Goal: Transaction & Acquisition: Purchase product/service

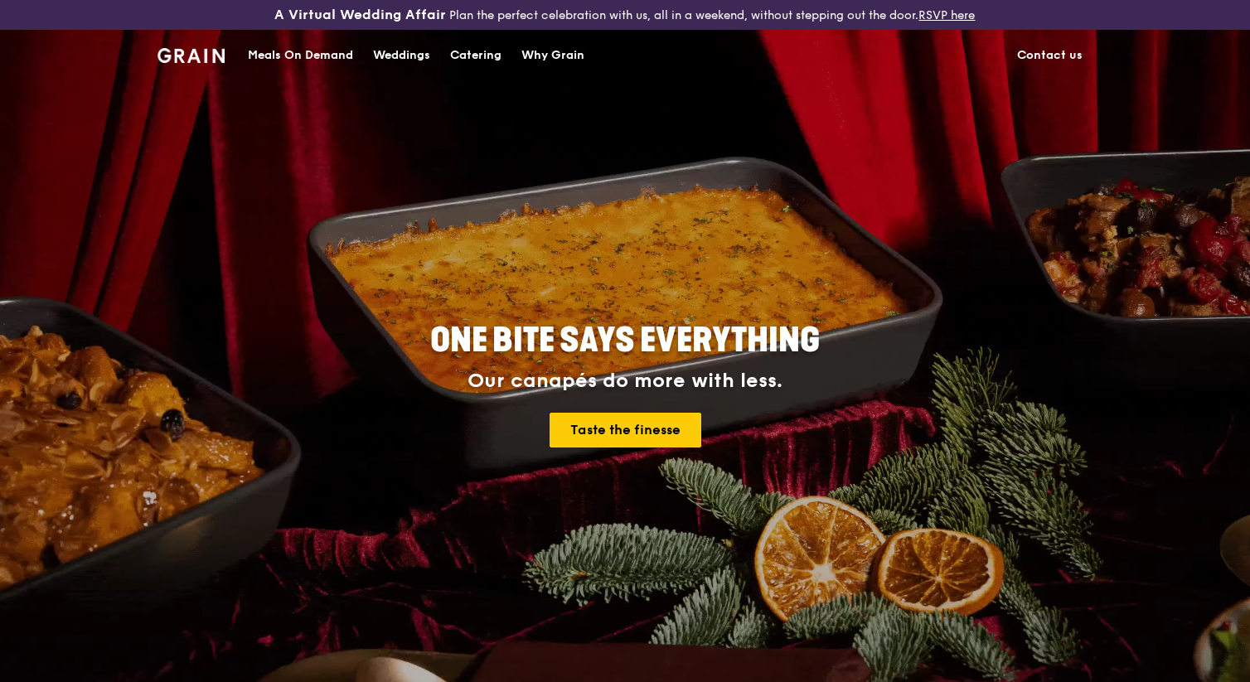
click at [337, 54] on div "Meals On Demand" at bounding box center [300, 56] width 105 height 50
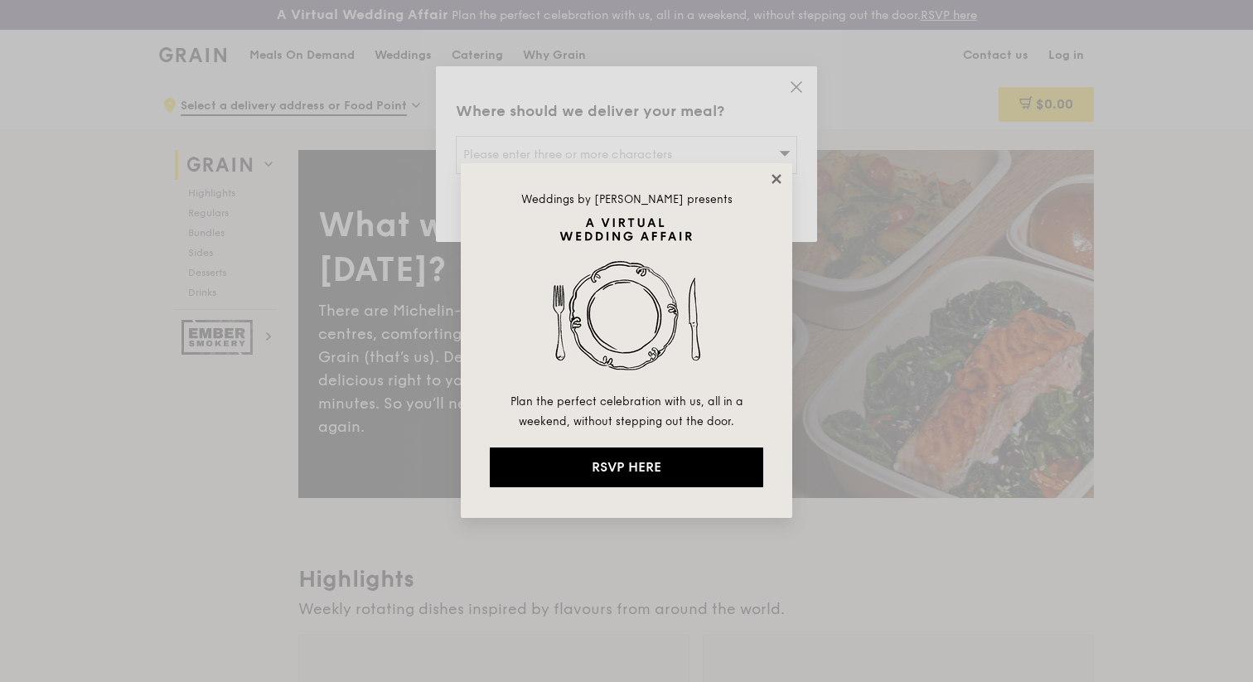
click at [781, 185] on icon at bounding box center [776, 179] width 15 height 15
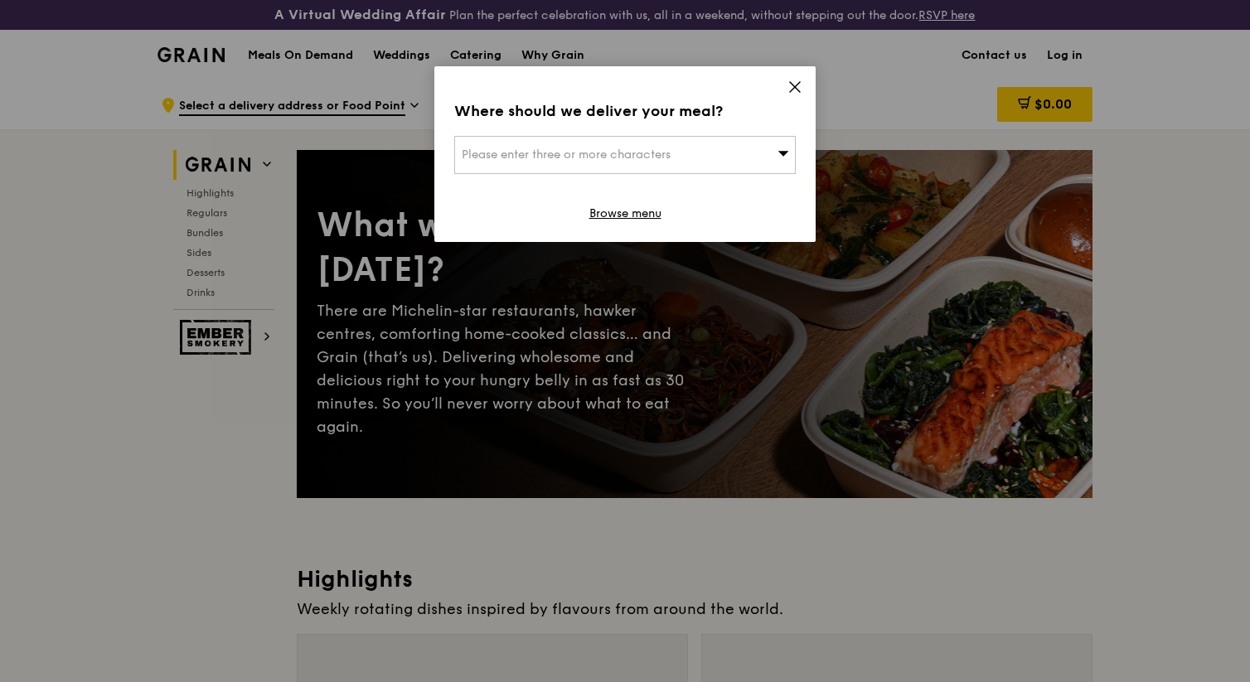
click at [732, 163] on div "Please enter three or more characters" at bounding box center [625, 155] width 342 height 38
type input "487012"
click at [568, 204] on div at bounding box center [625, 214] width 340 height 22
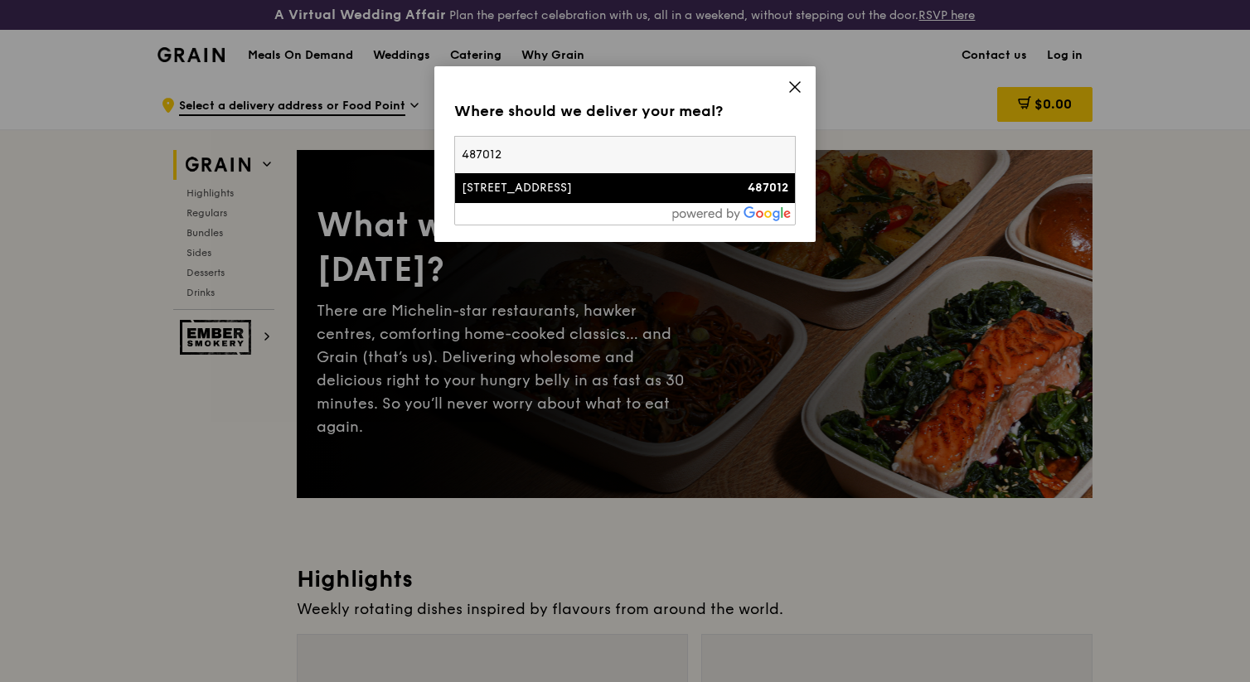
click at [567, 193] on div "[STREET_ADDRESS]" at bounding box center [584, 188] width 245 height 17
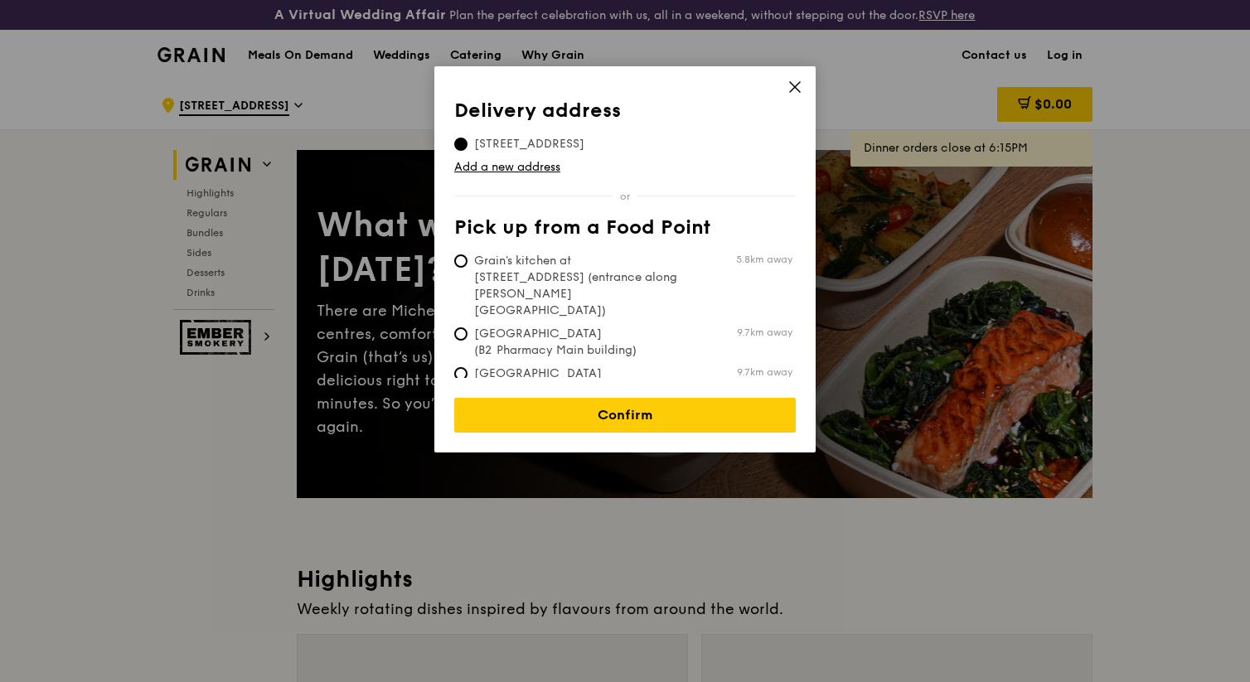
click at [611, 261] on span "Grain's kitchen at [STREET_ADDRESS] (entrance along [PERSON_NAME][GEOGRAPHIC_DA…" at bounding box center [577, 286] width 247 height 66
click at [468, 261] on input "Grain's kitchen at [STREET_ADDRESS] (entrance along [PERSON_NAME][GEOGRAPHIC_DA…" at bounding box center [460, 260] width 13 height 13
radio input "true"
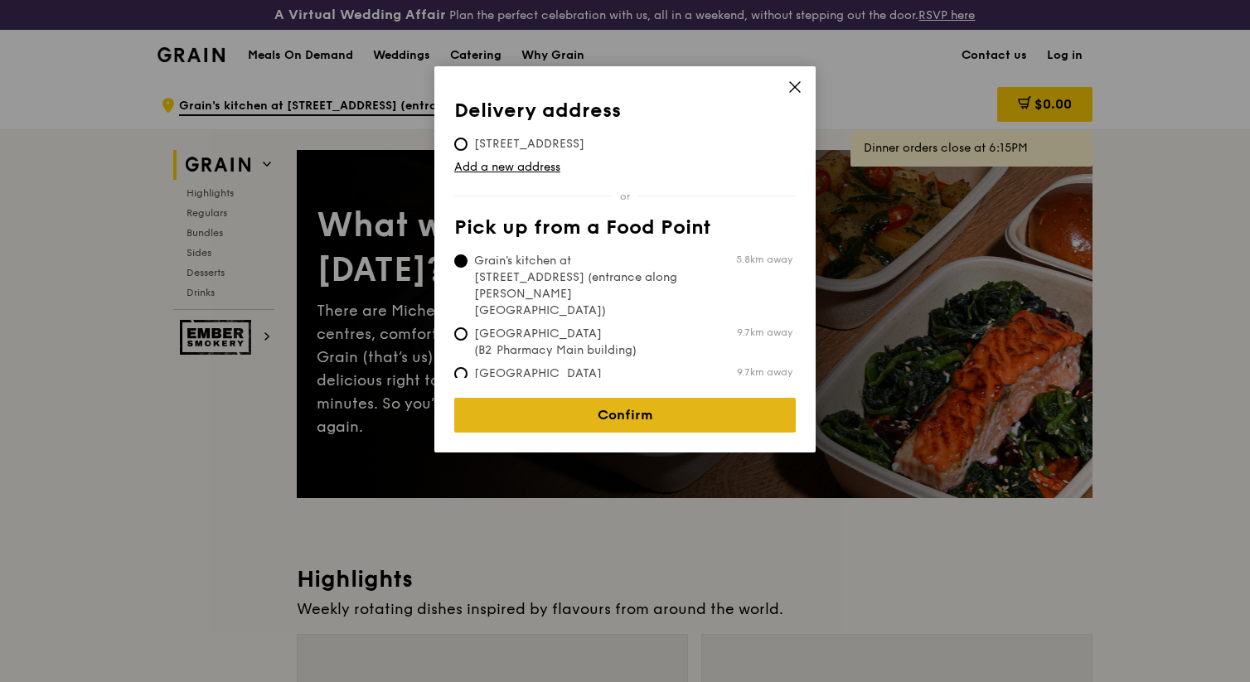
click at [640, 411] on link "Confirm" at bounding box center [625, 415] width 342 height 35
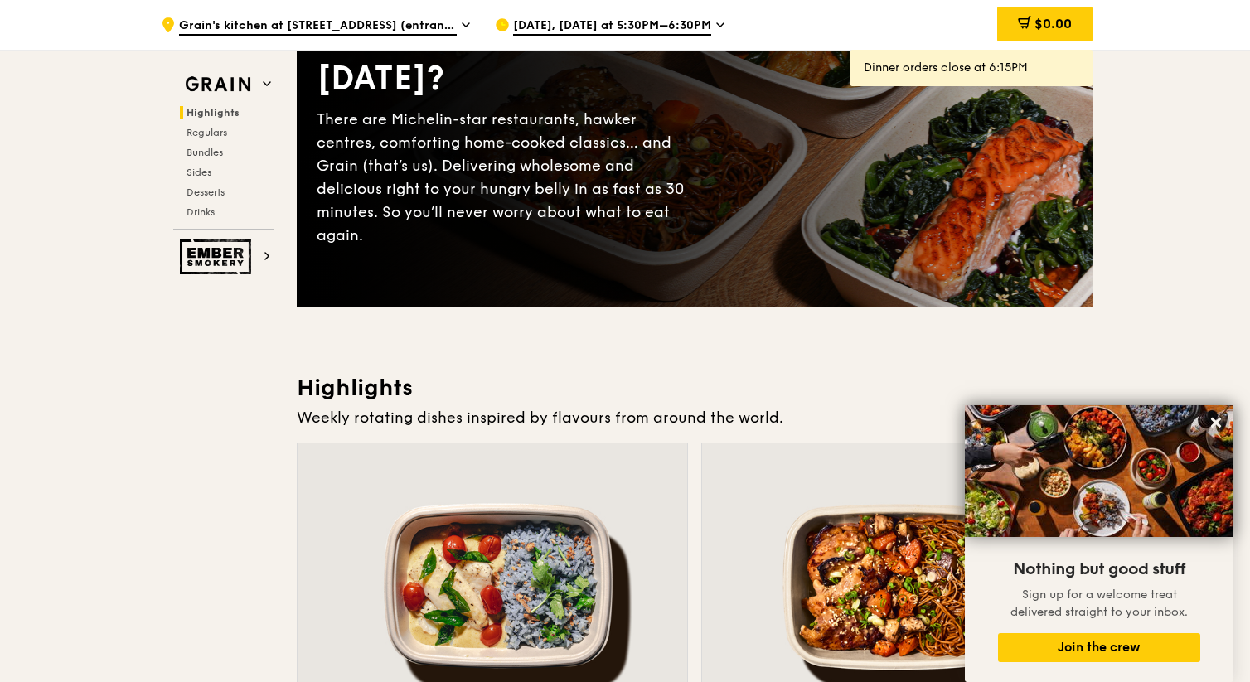
scroll to position [99, 0]
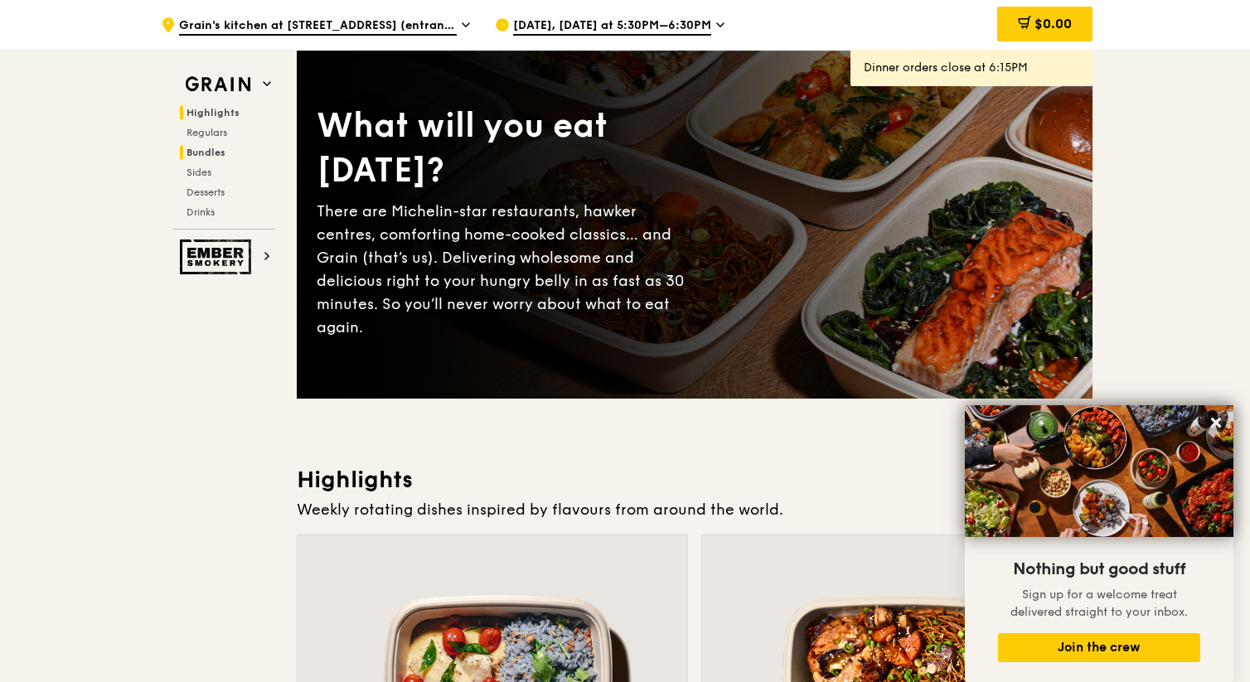
click at [225, 153] on span "Bundles" at bounding box center [206, 153] width 39 height 12
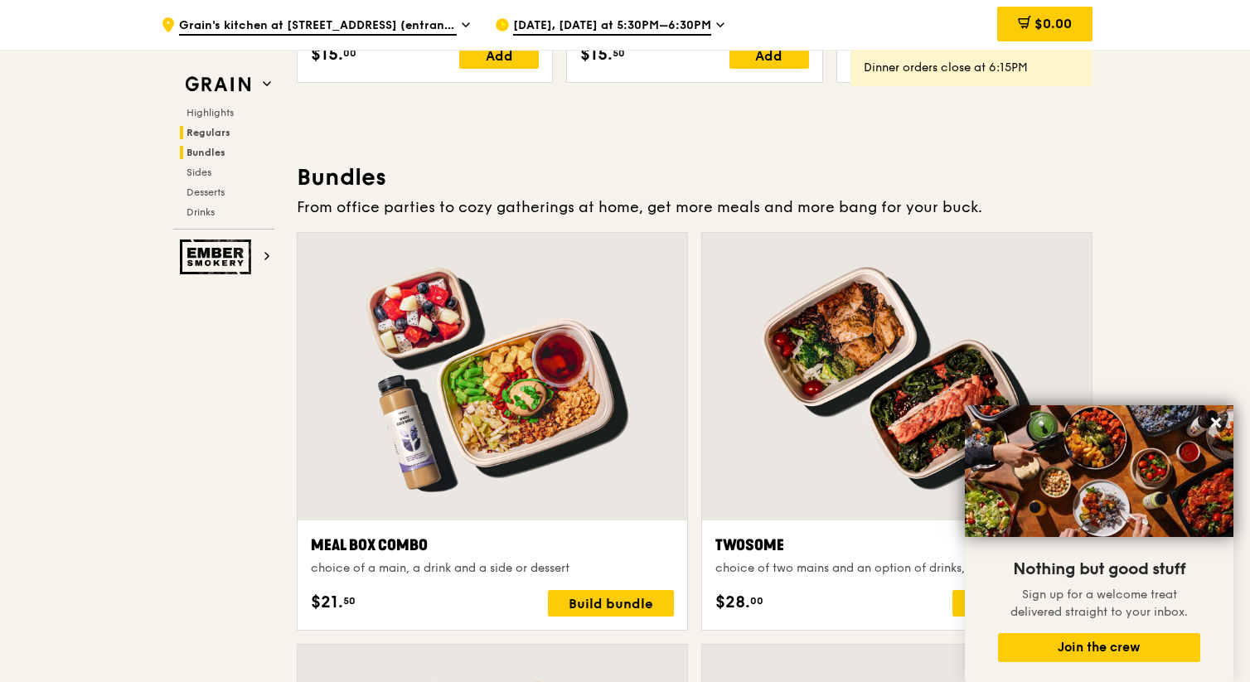
scroll to position [2401, 0]
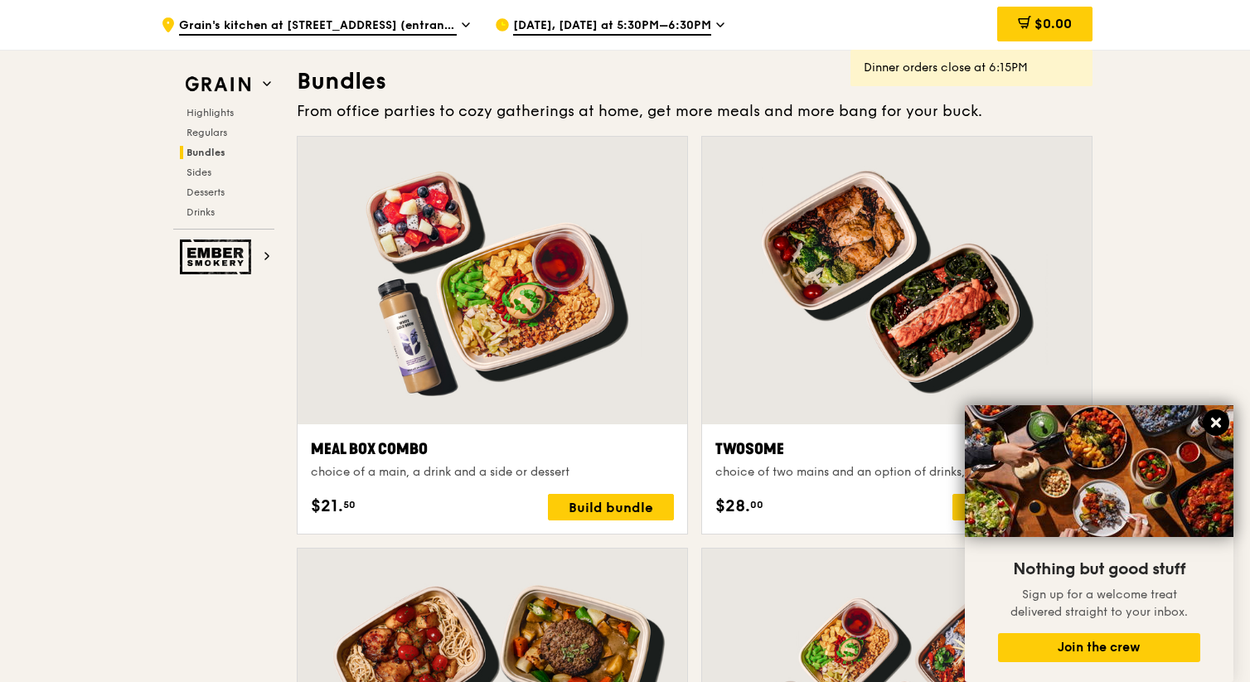
click at [1217, 424] on icon at bounding box center [1216, 423] width 10 height 10
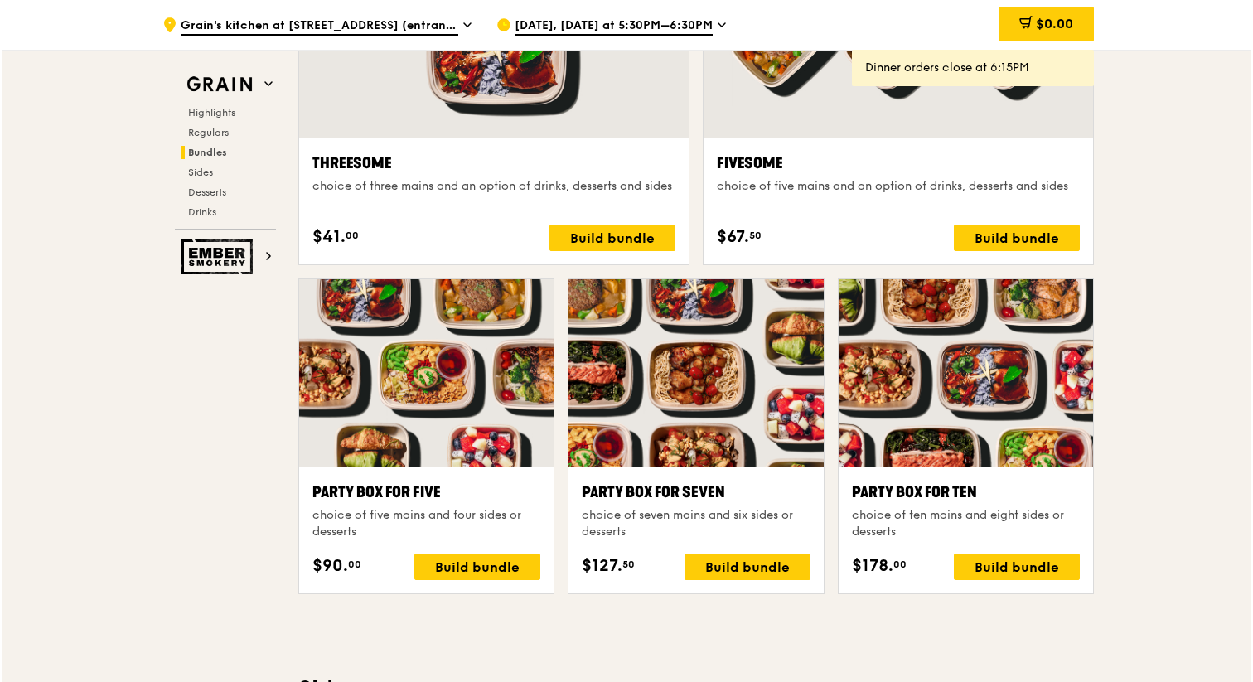
scroll to position [3096, 0]
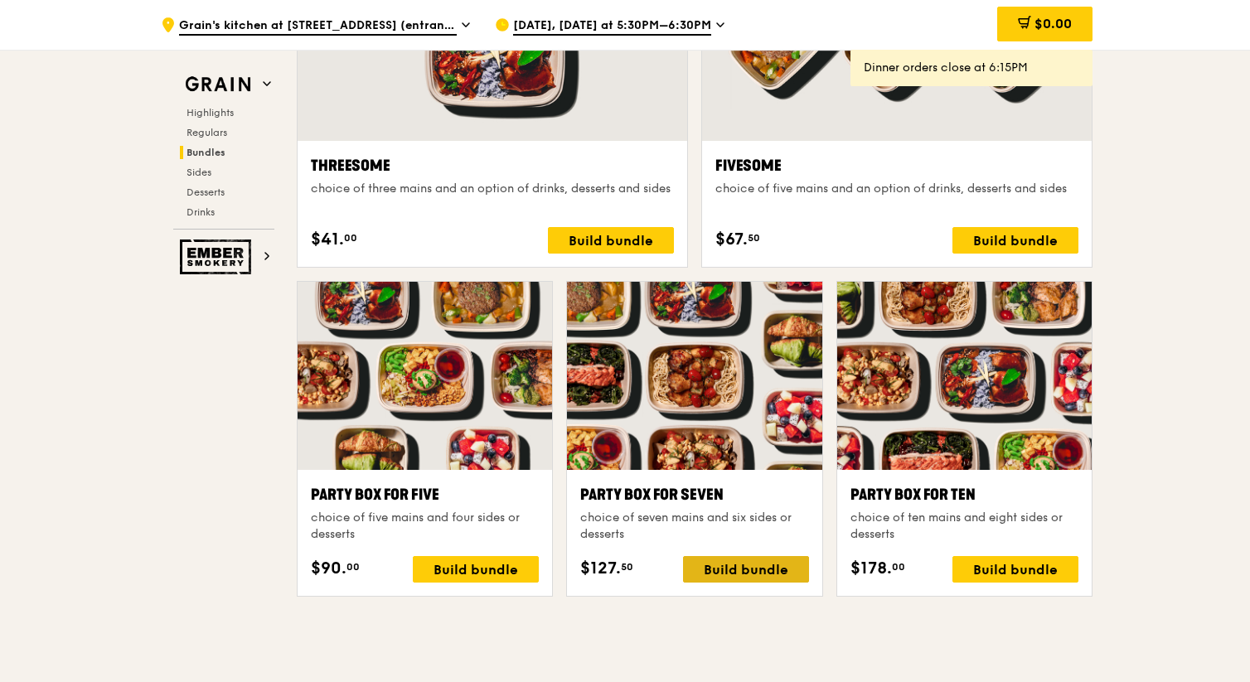
click at [722, 566] on div "Build bundle" at bounding box center [746, 569] width 126 height 27
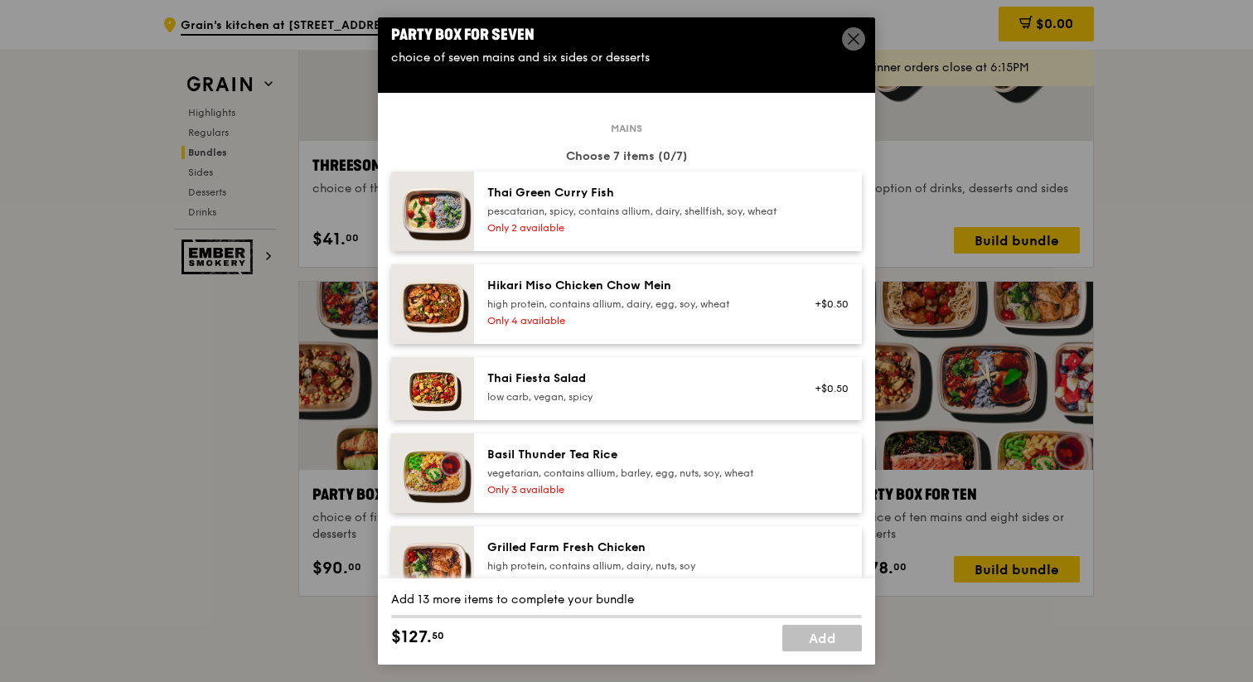
scroll to position [0, 0]
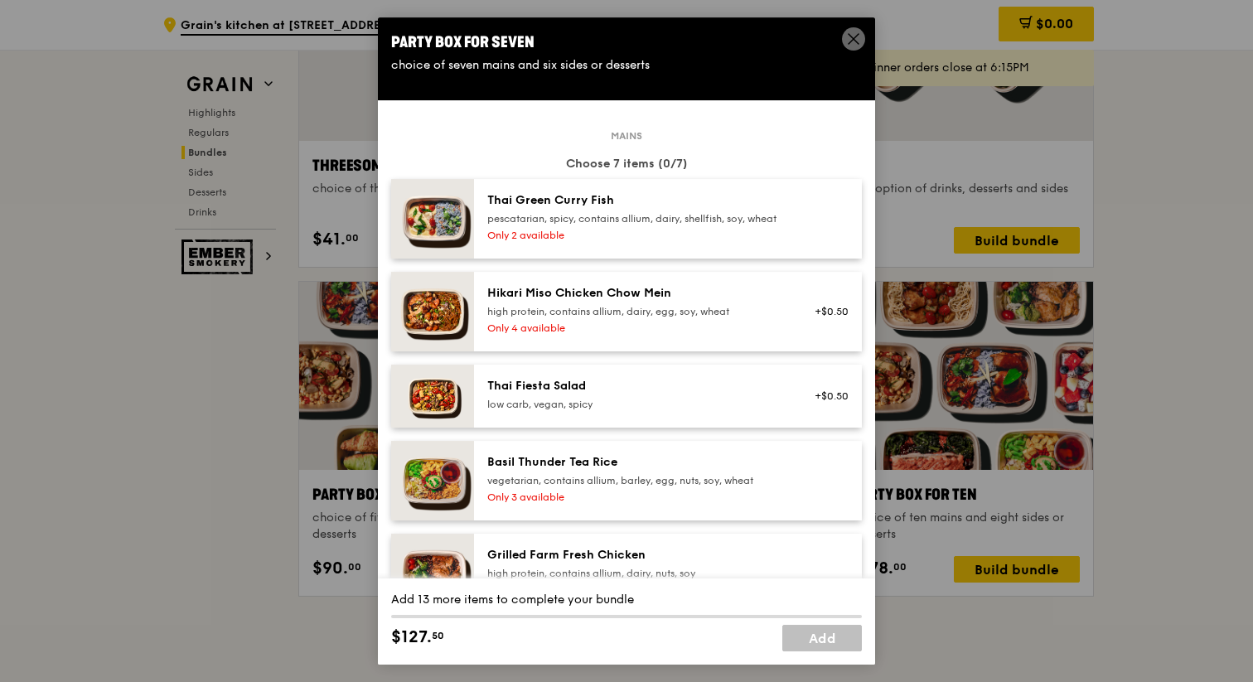
click at [855, 39] on icon at bounding box center [854, 39] width 10 height 10
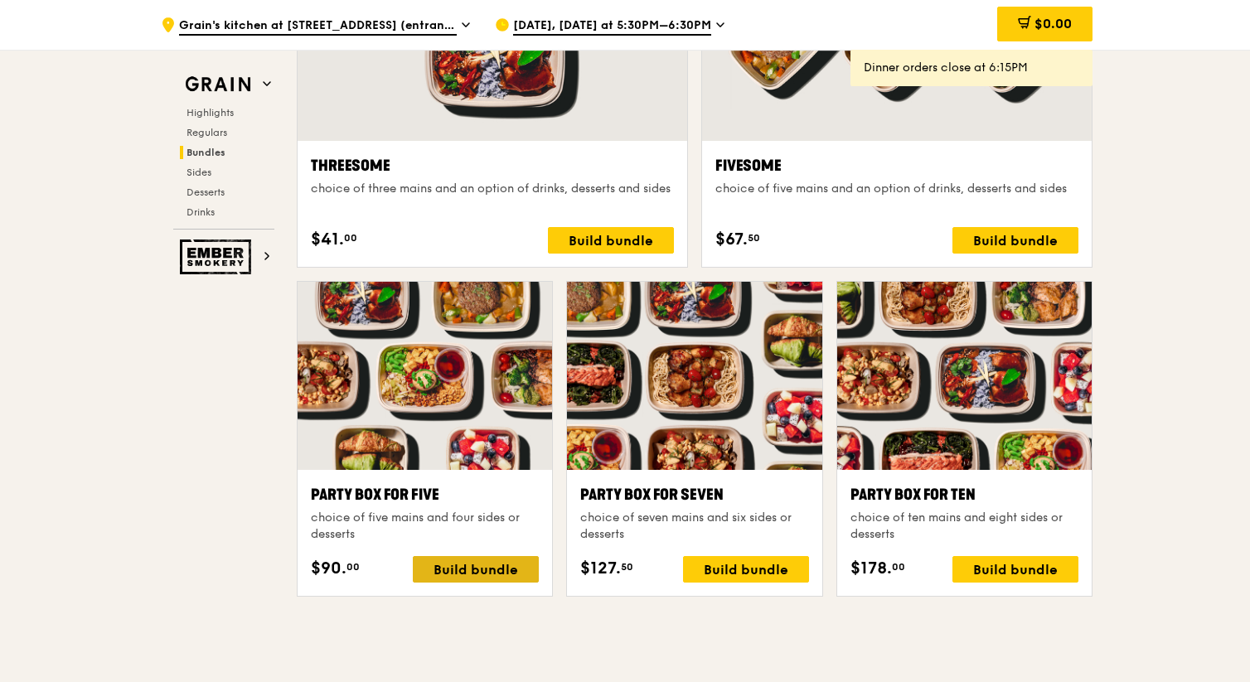
click at [463, 571] on div "Build bundle" at bounding box center [476, 569] width 126 height 27
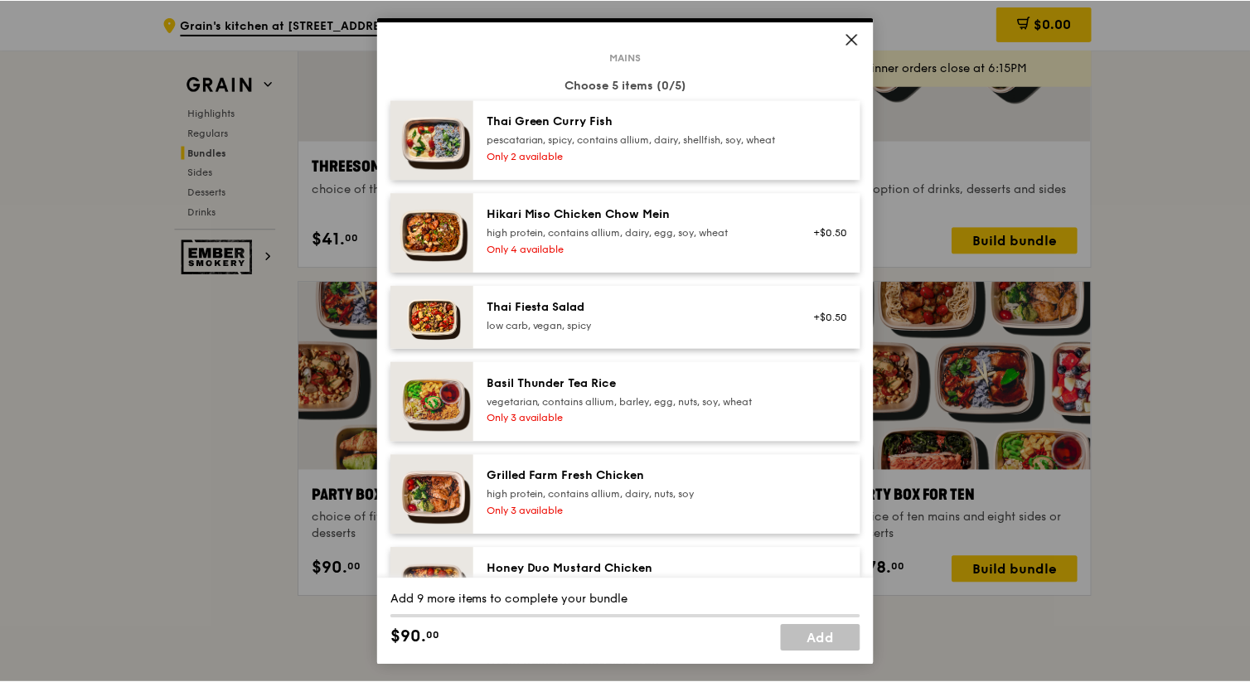
scroll to position [0, 0]
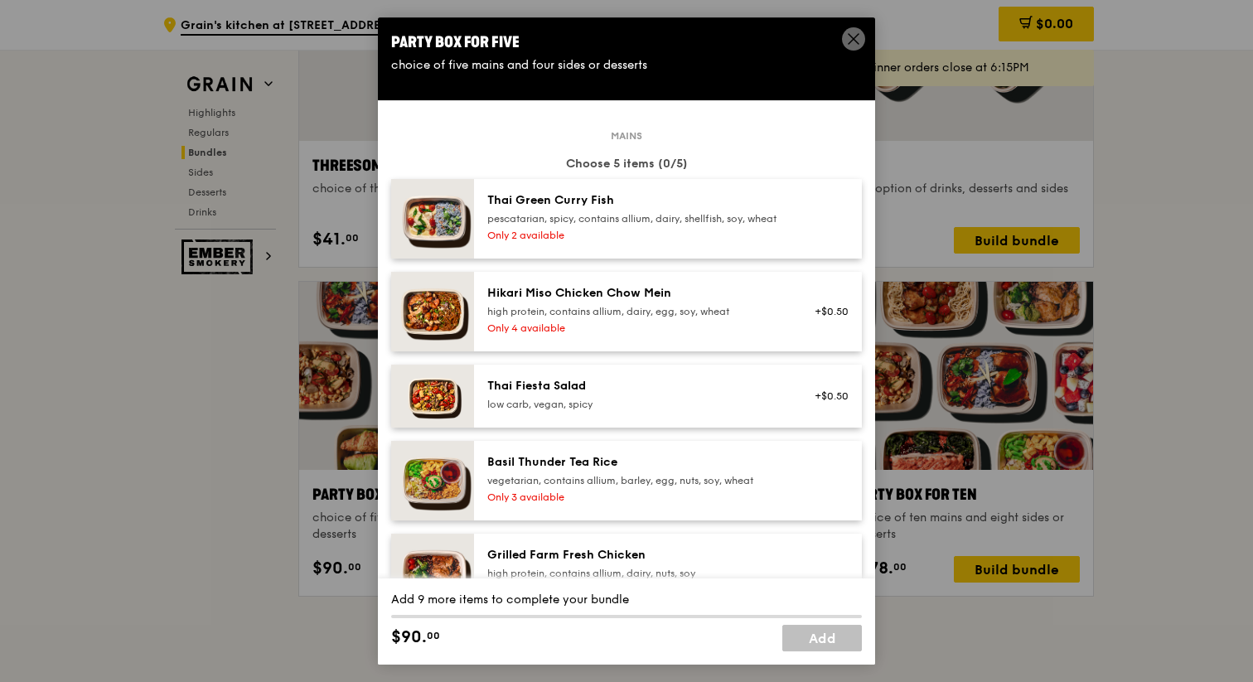
click at [844, 25] on div "Party Box for Five choice of five mains and four sides or desserts" at bounding box center [626, 52] width 497 height 70
click at [858, 32] on icon at bounding box center [853, 38] width 15 height 15
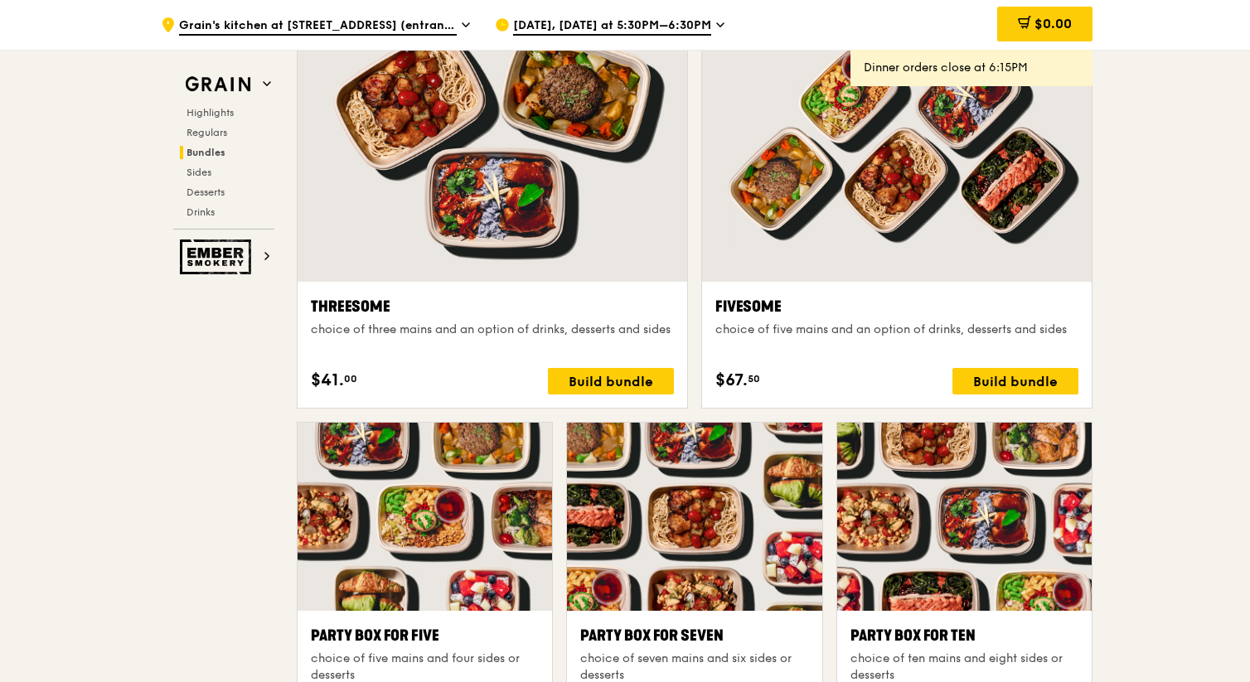
scroll to position [2624, 0]
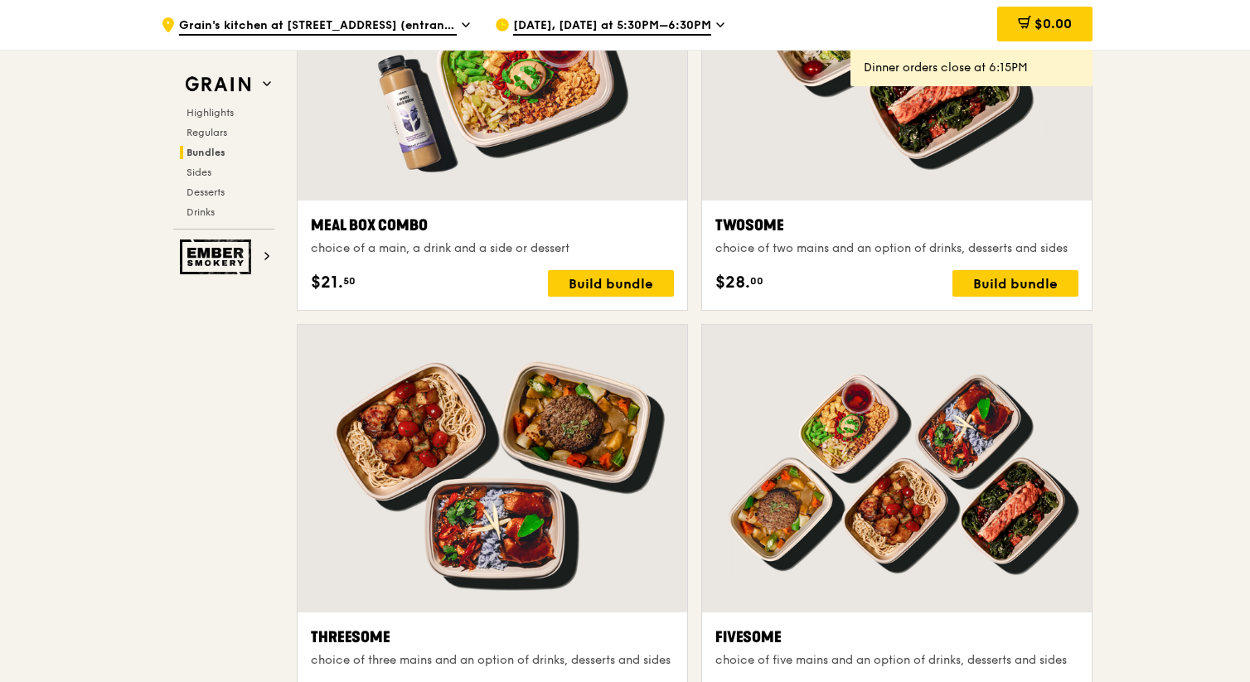
click at [685, 30] on span "[DATE], [DATE] at 5:30PM–6:30PM" at bounding box center [612, 26] width 198 height 18
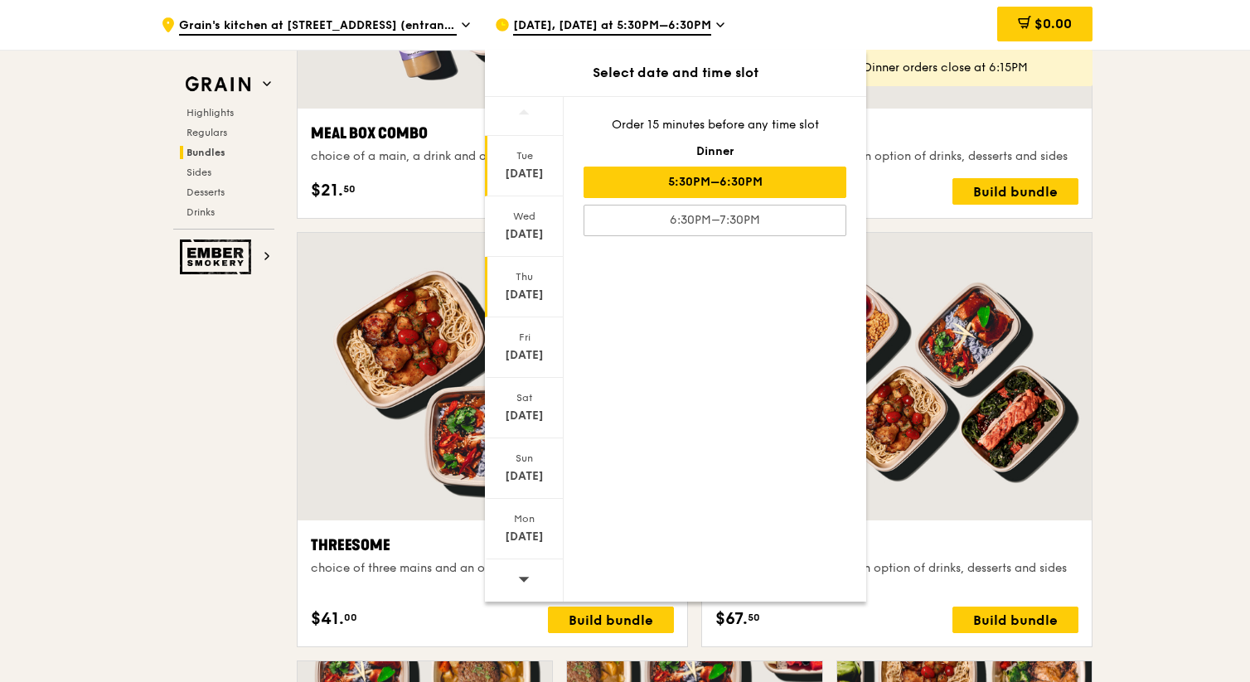
scroll to position [2755, 0]
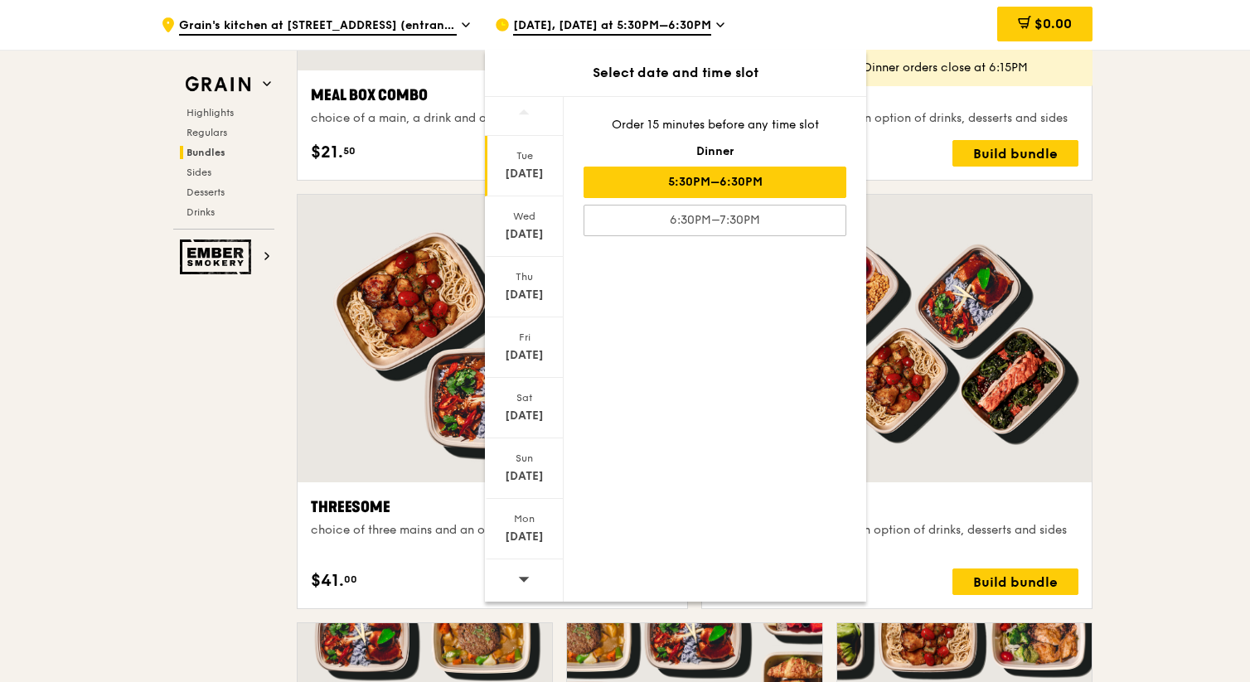
click at [525, 595] on span at bounding box center [524, 579] width 12 height 39
click at [523, 190] on div "[DATE]" at bounding box center [524, 166] width 79 height 61
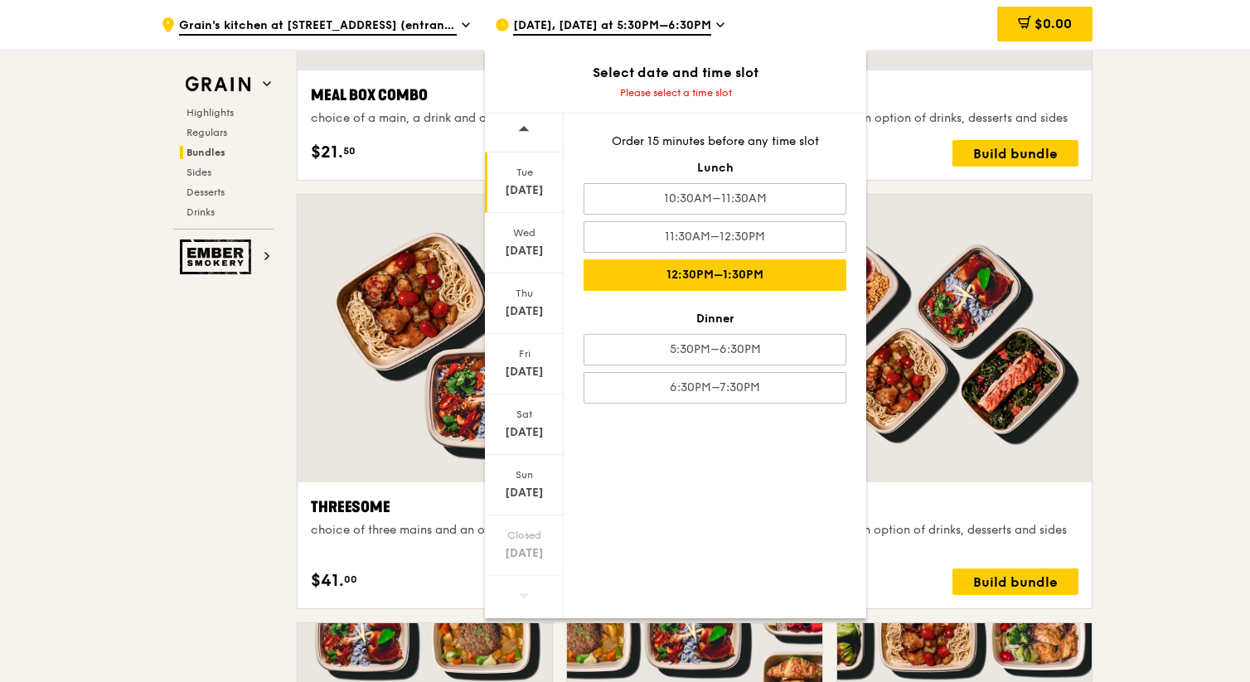
click at [717, 278] on div "12:30PM–1:30PM" at bounding box center [715, 274] width 263 height 31
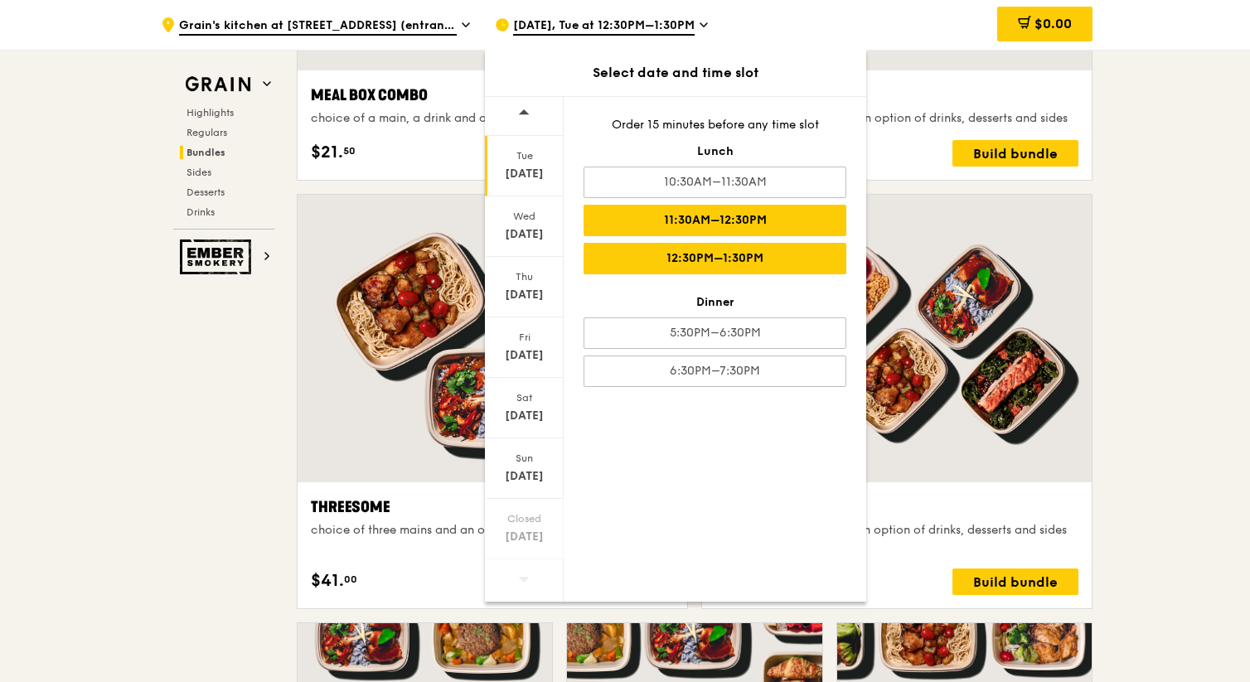
scroll to position [2754, 0]
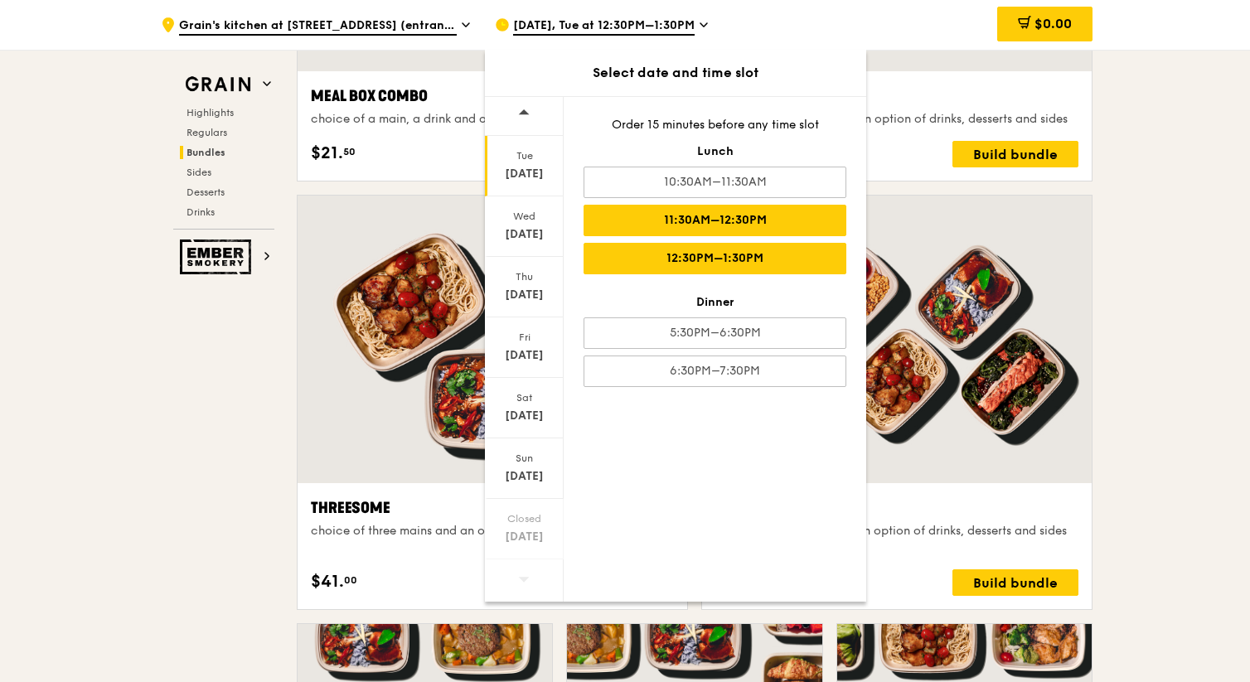
click at [666, 216] on div "11:30AM–12:30PM" at bounding box center [715, 220] width 263 height 31
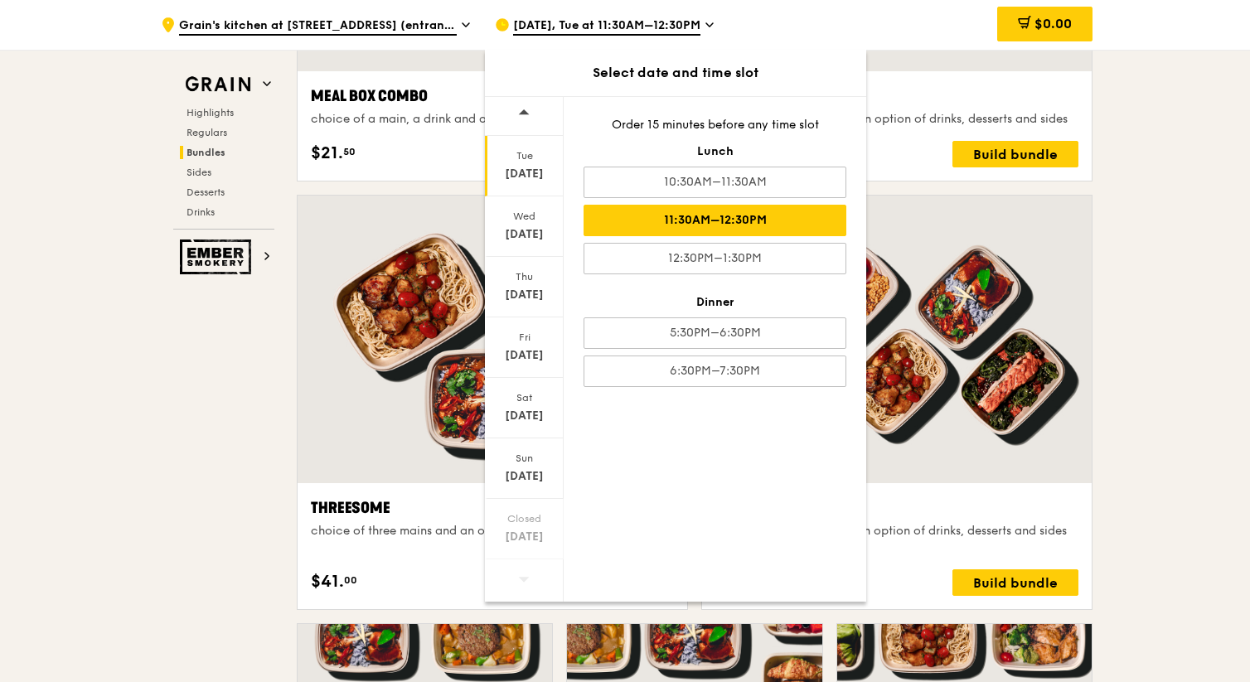
click at [578, 37] on div "[DATE], Tue at 11:30AM–12:30PM" at bounding box center [649, 25] width 308 height 50
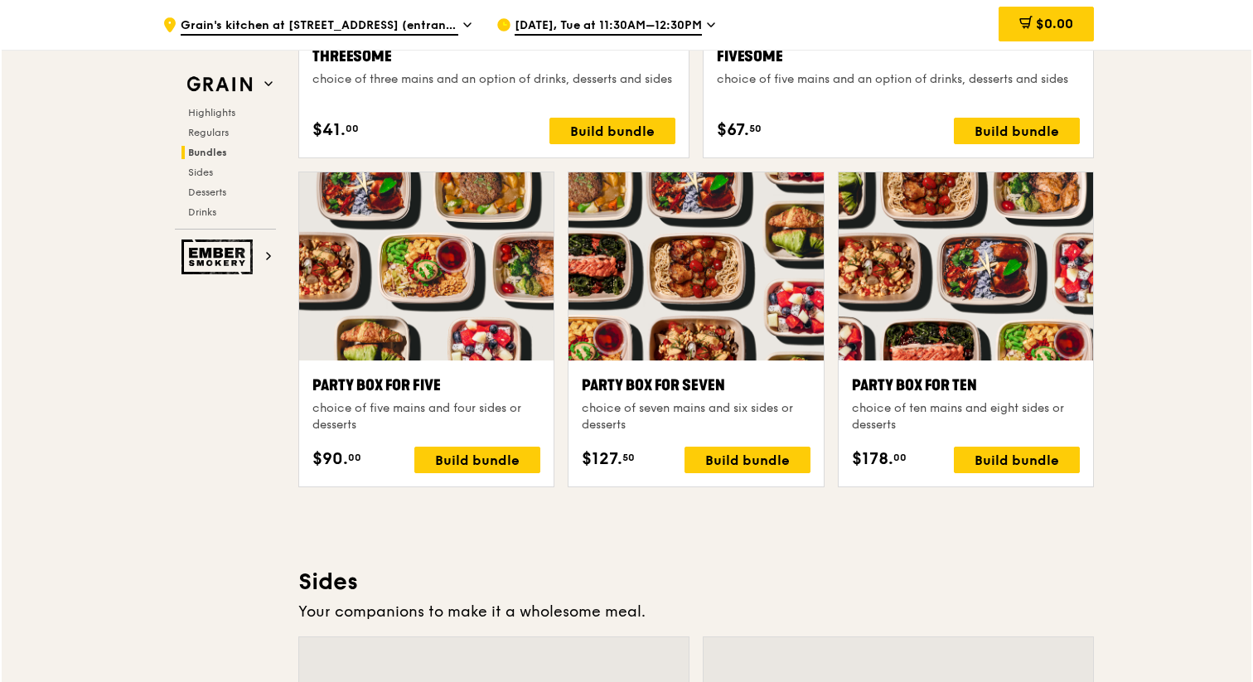
scroll to position [3200, 0]
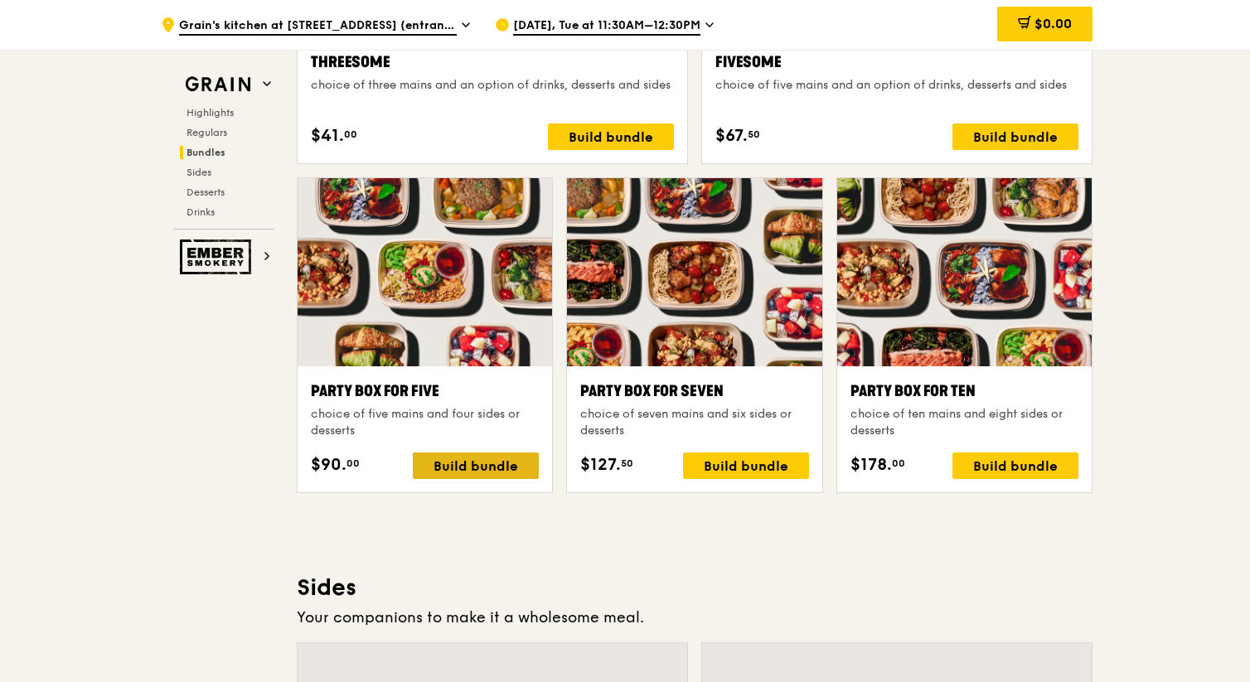
click at [464, 464] on div "Build bundle" at bounding box center [476, 466] width 126 height 27
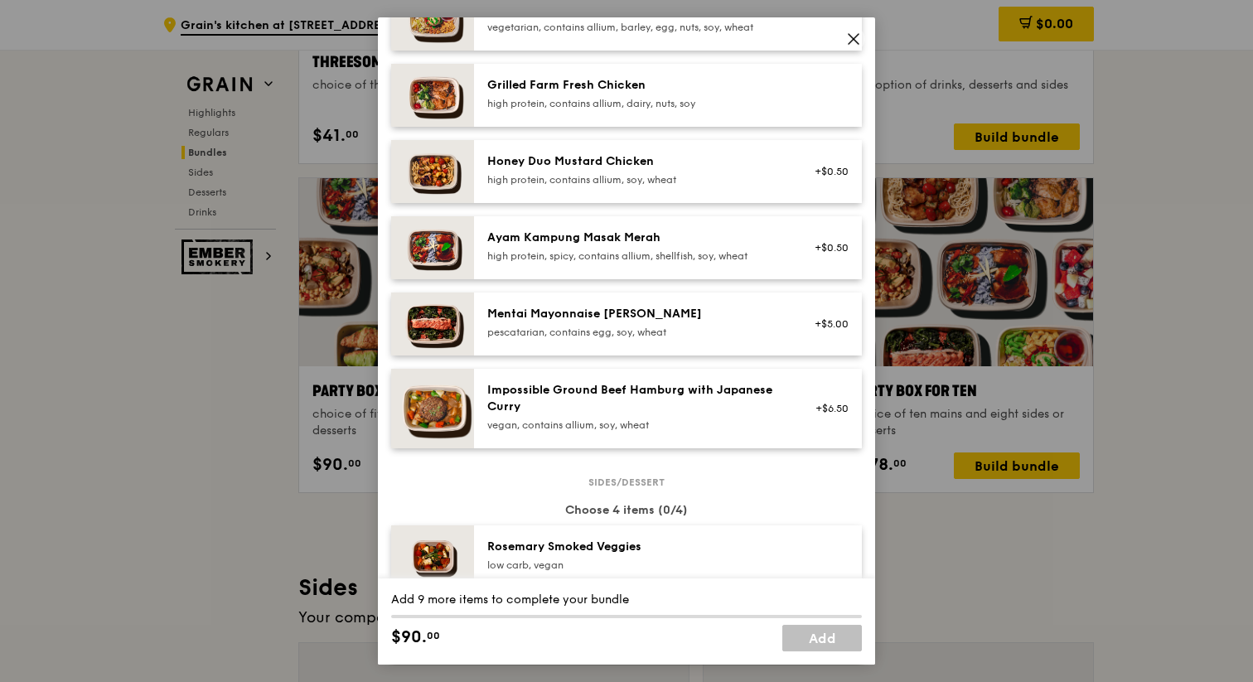
scroll to position [422, 0]
click at [847, 38] on icon at bounding box center [853, 38] width 15 height 15
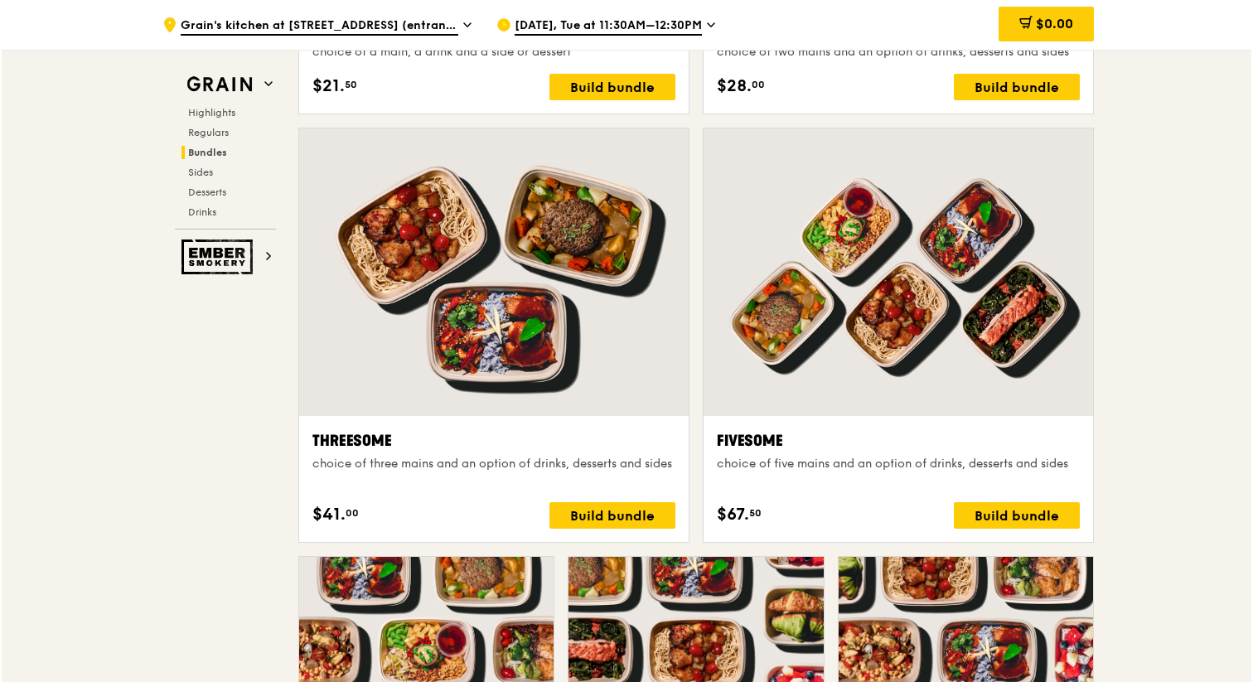
scroll to position [2785, 0]
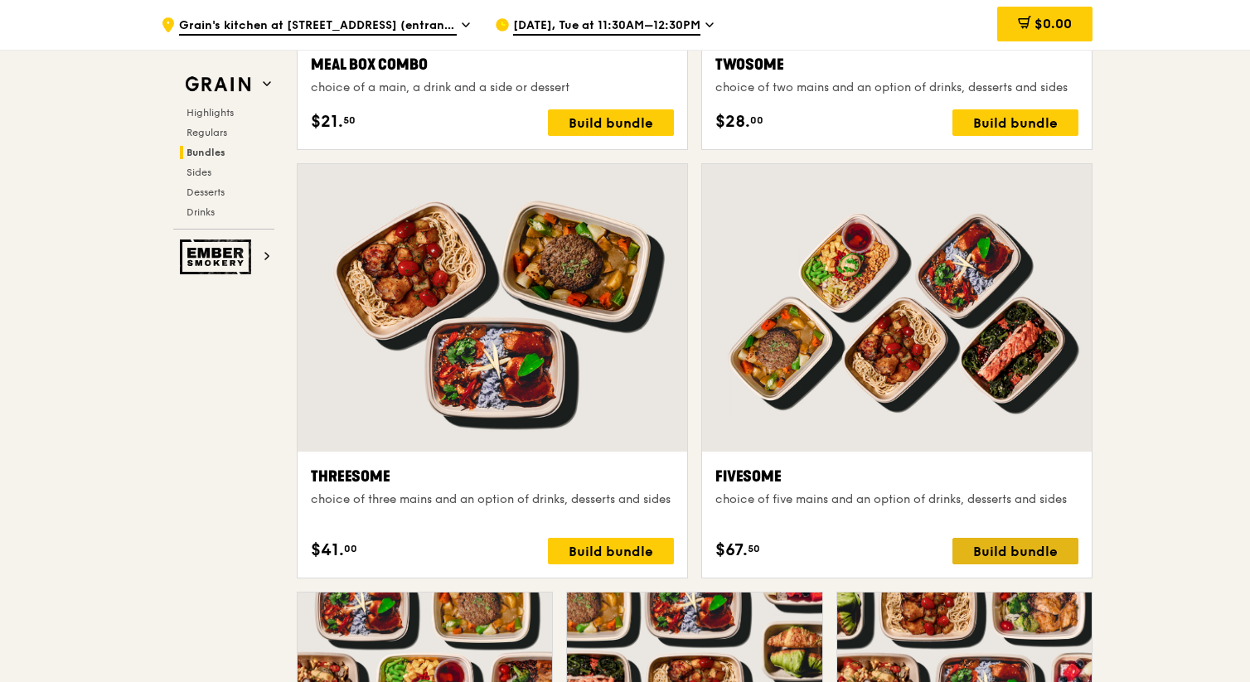
click at [1021, 545] on div "Build bundle" at bounding box center [1015, 551] width 126 height 27
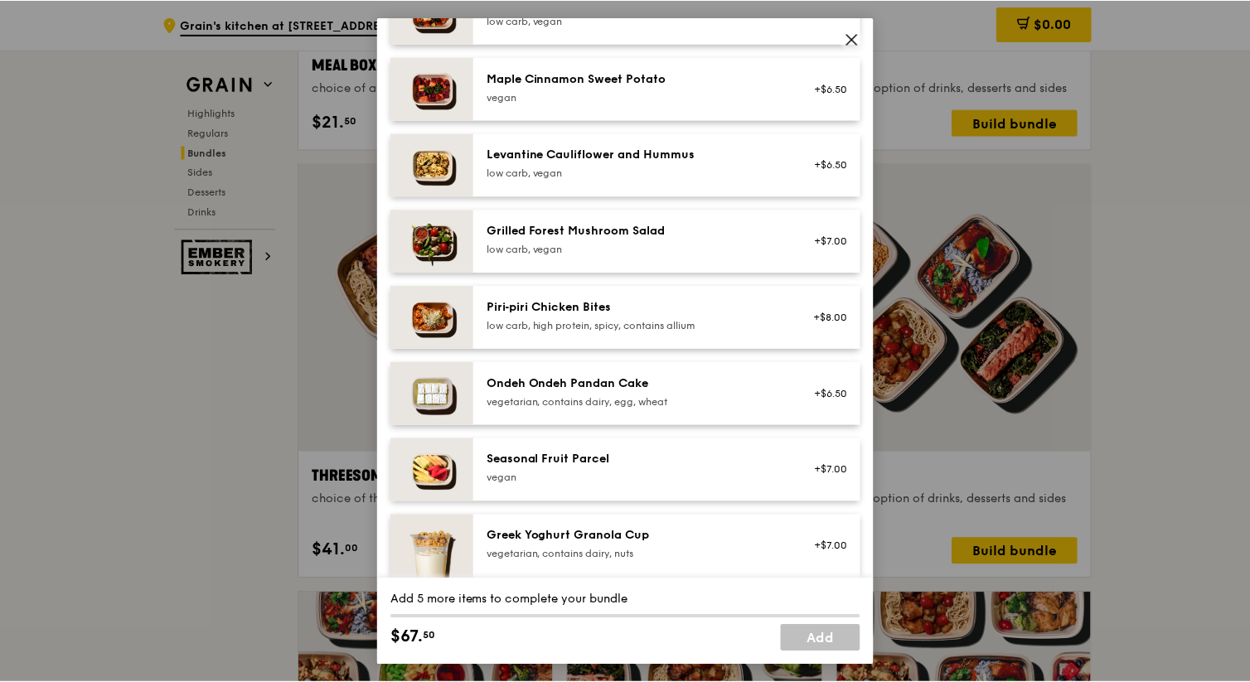
scroll to position [969, 0]
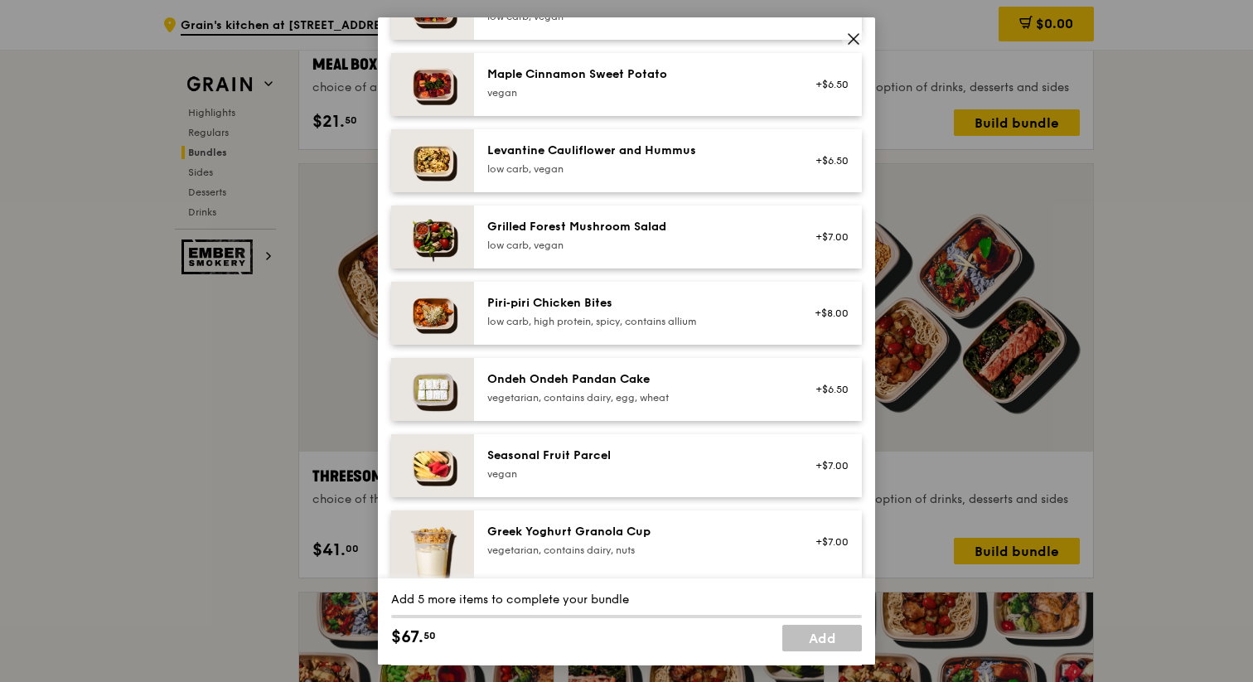
click at [854, 40] on icon at bounding box center [853, 38] width 15 height 15
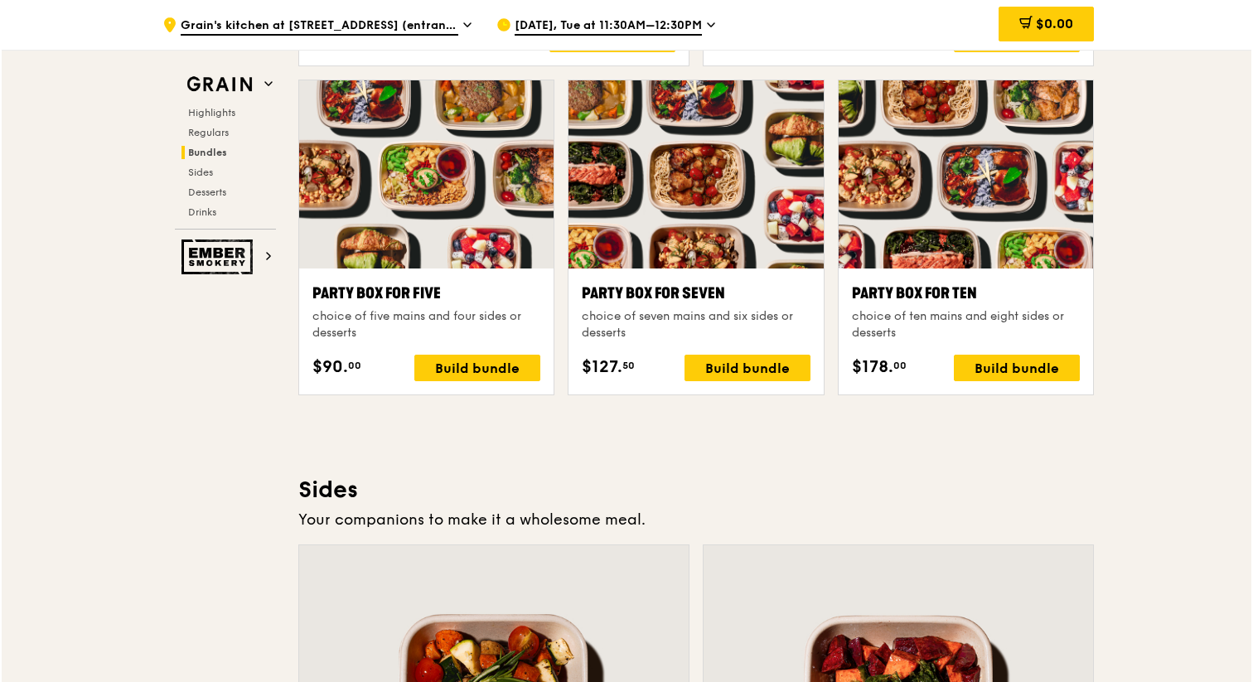
scroll to position [3300, 0]
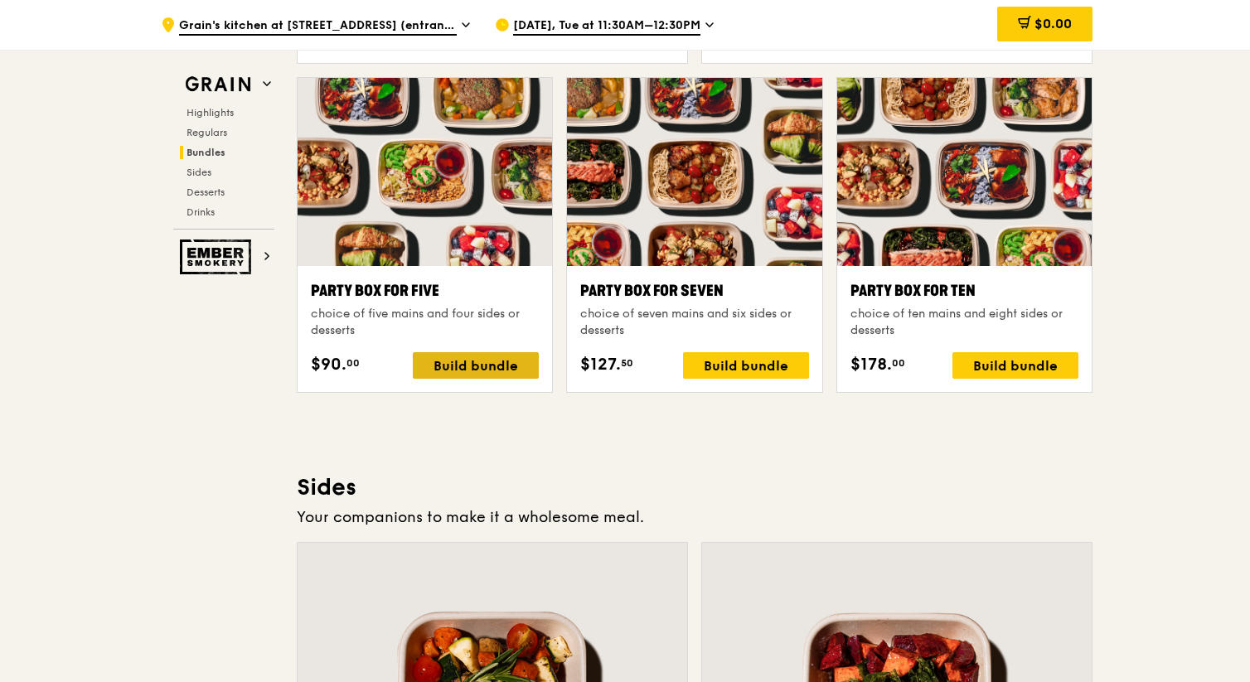
click at [502, 369] on div "Build bundle" at bounding box center [476, 365] width 126 height 27
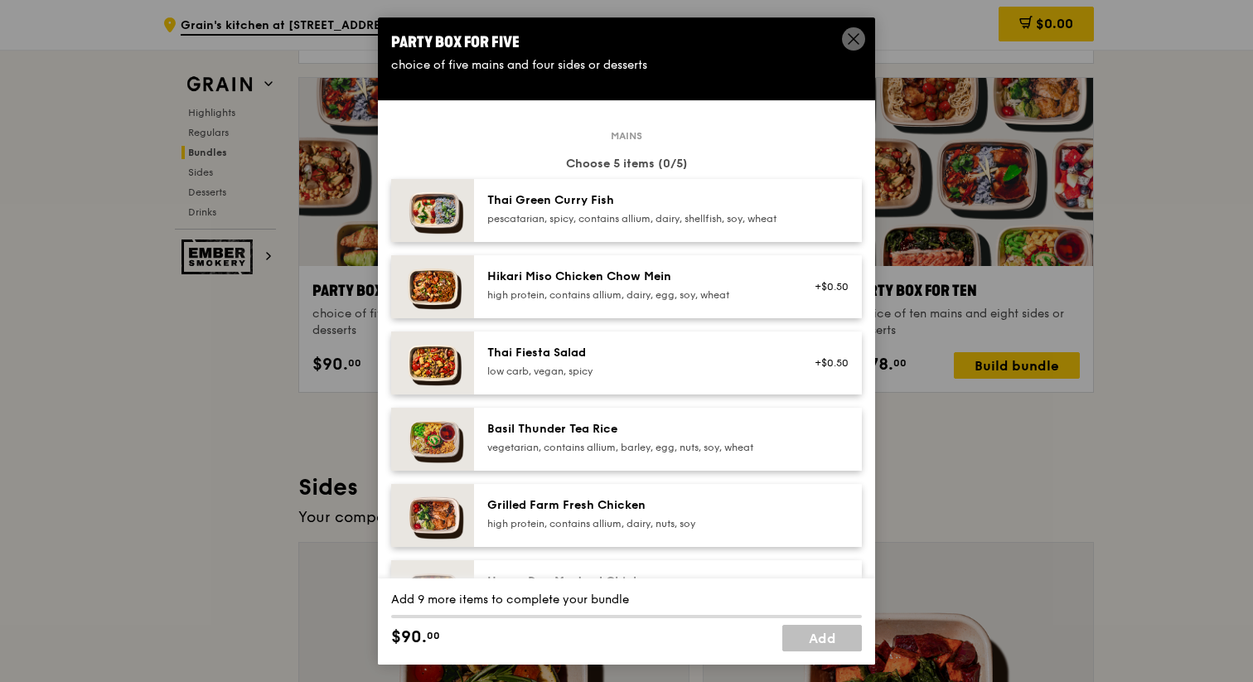
click at [540, 225] on div "pescatarian, spicy, contains allium, dairy, shellfish, soy, wheat" at bounding box center [636, 218] width 298 height 13
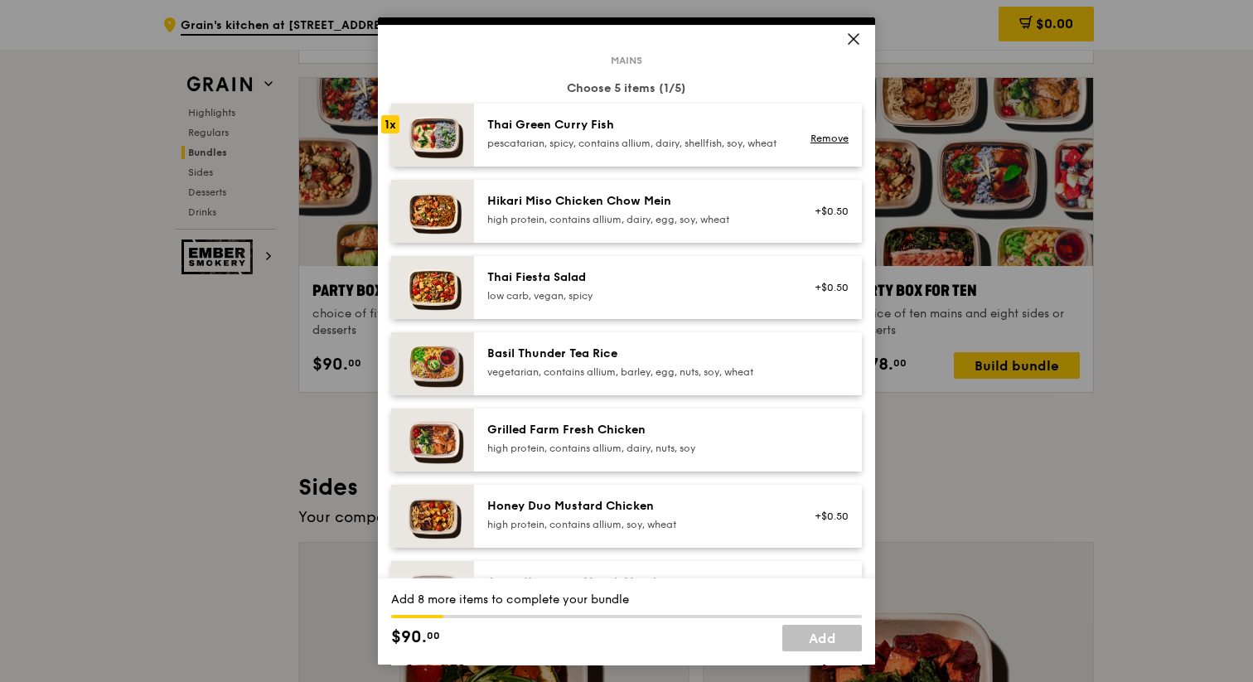
scroll to position [78, 0]
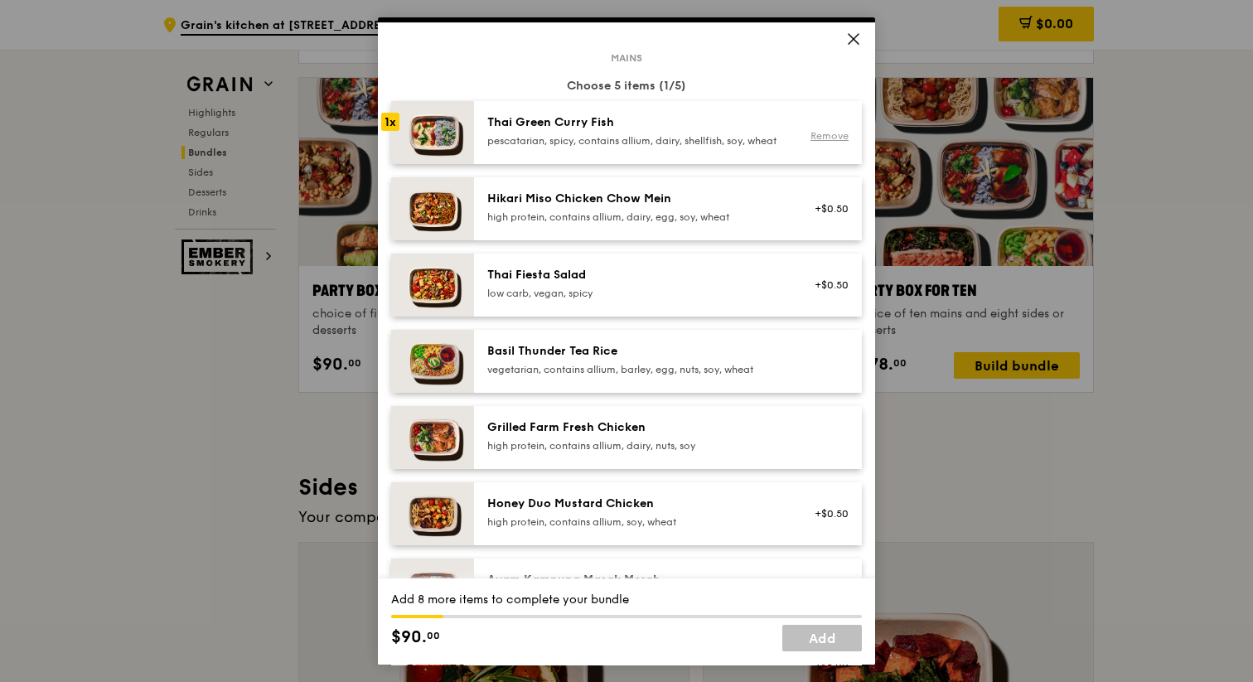
click at [821, 142] on link "Remove" at bounding box center [830, 136] width 38 height 12
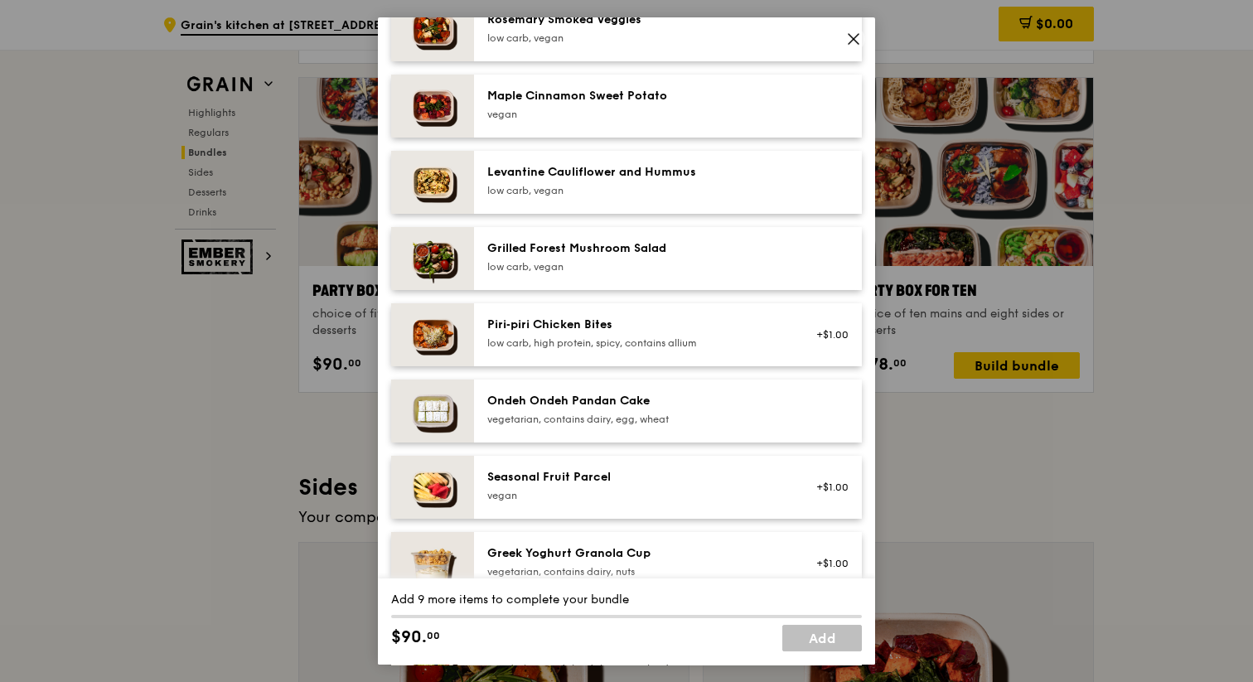
scroll to position [938, 0]
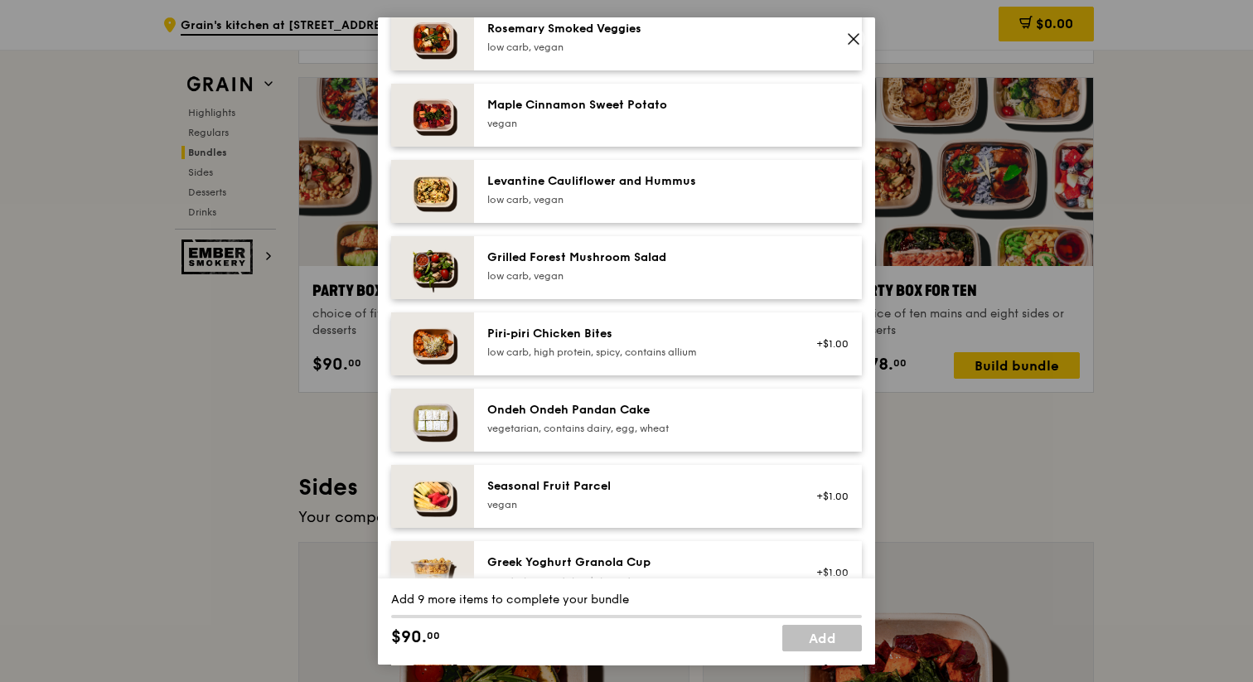
click at [527, 356] on div "Piri‑piri Chicken Bites low carb, high protein, spicy, contains allium" at bounding box center [636, 342] width 298 height 33
click at [532, 266] on div "Grilled Forest Mushroom Salad" at bounding box center [636, 258] width 298 height 17
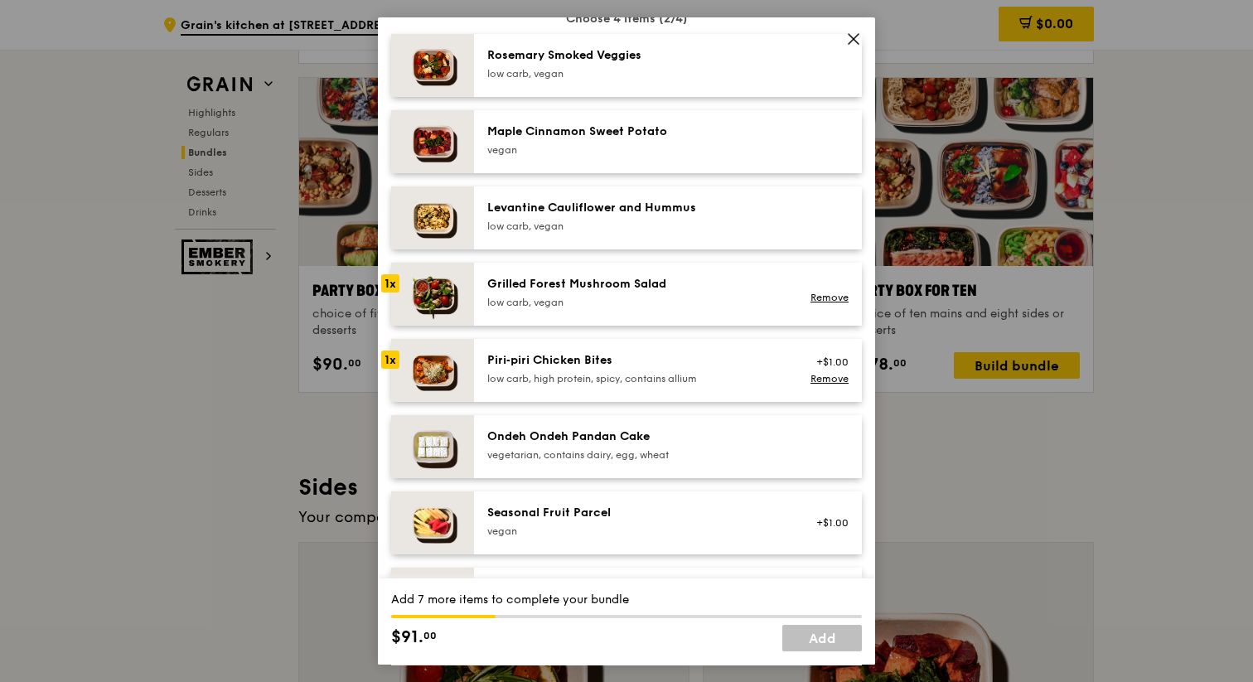
scroll to position [902, 0]
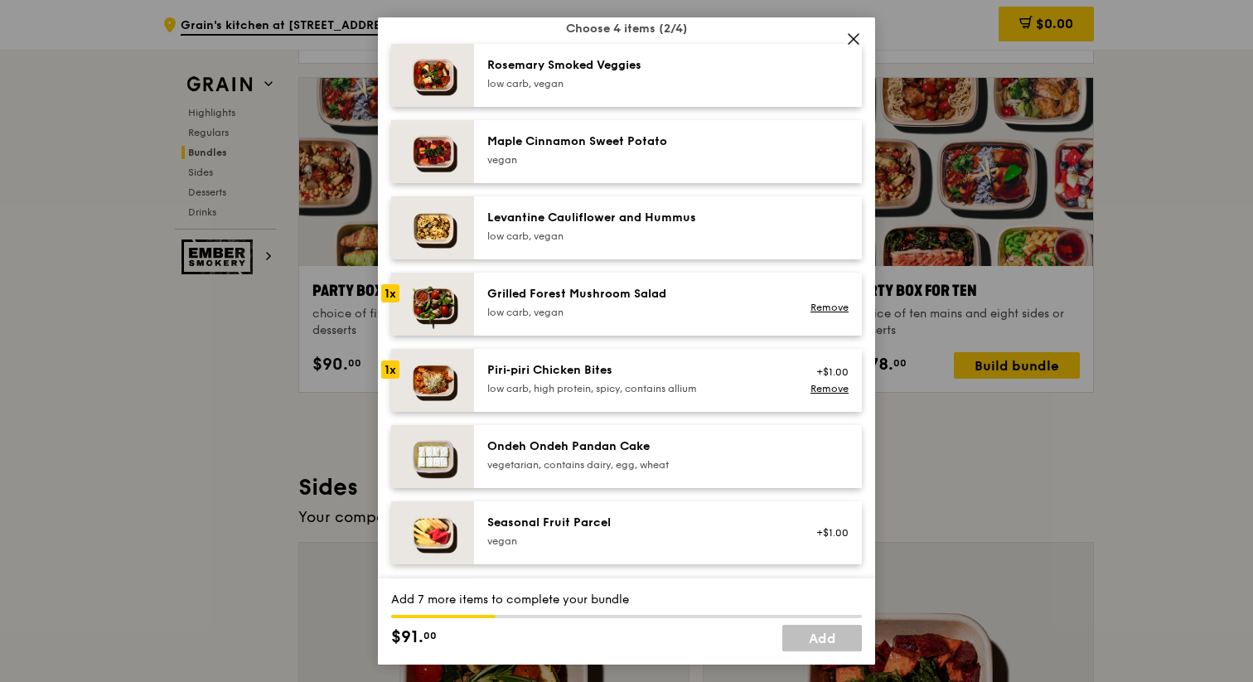
click at [538, 170] on div "Maple Cinnamon Sweet Potato [GEOGRAPHIC_DATA]" at bounding box center [635, 151] width 317 height 36
click at [542, 167] on div "vegan" at bounding box center [636, 159] width 298 height 13
click at [822, 161] on link "Remove" at bounding box center [830, 155] width 38 height 12
click at [727, 90] on div "low carb, vegan" at bounding box center [636, 83] width 298 height 13
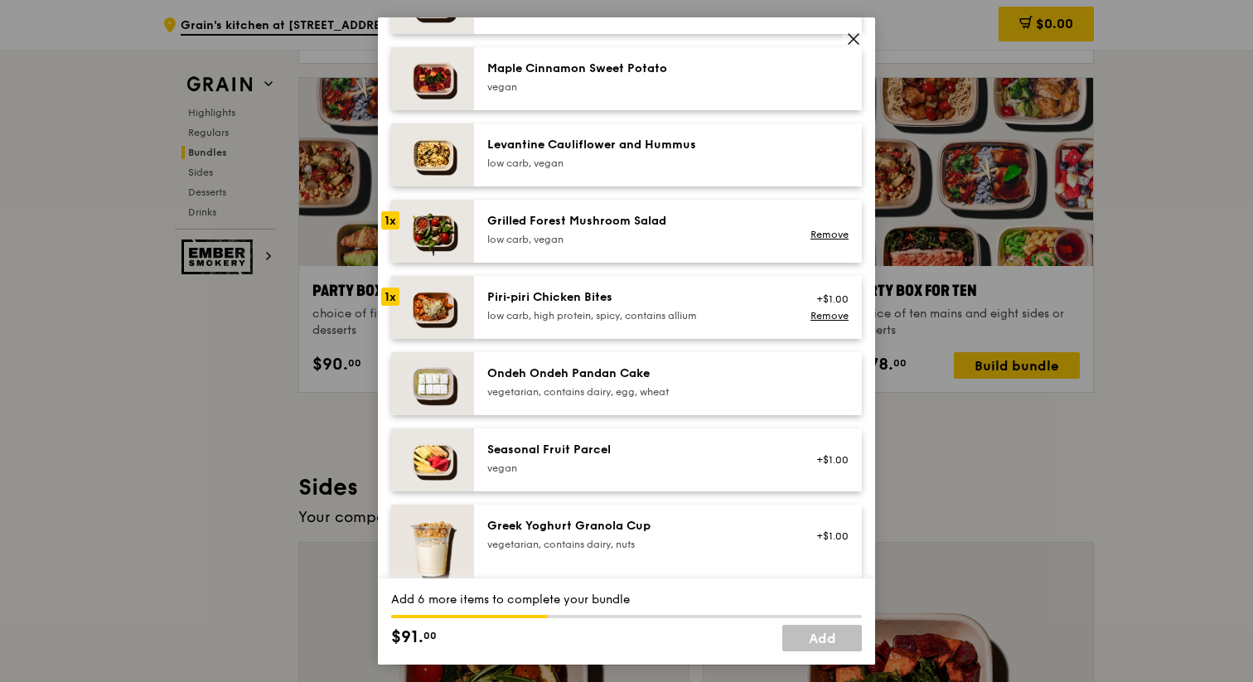
scroll to position [1022, 0]
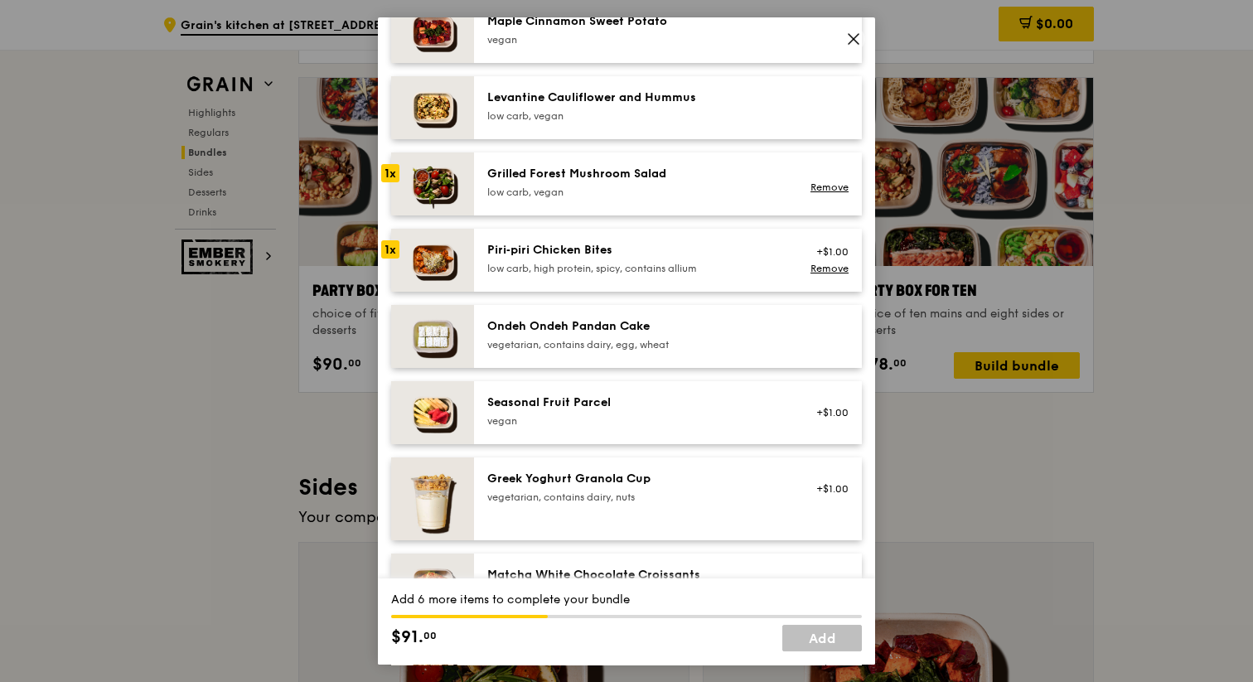
click at [712, 351] on div "vegetarian, contains dairy, egg, wheat" at bounding box center [636, 344] width 298 height 13
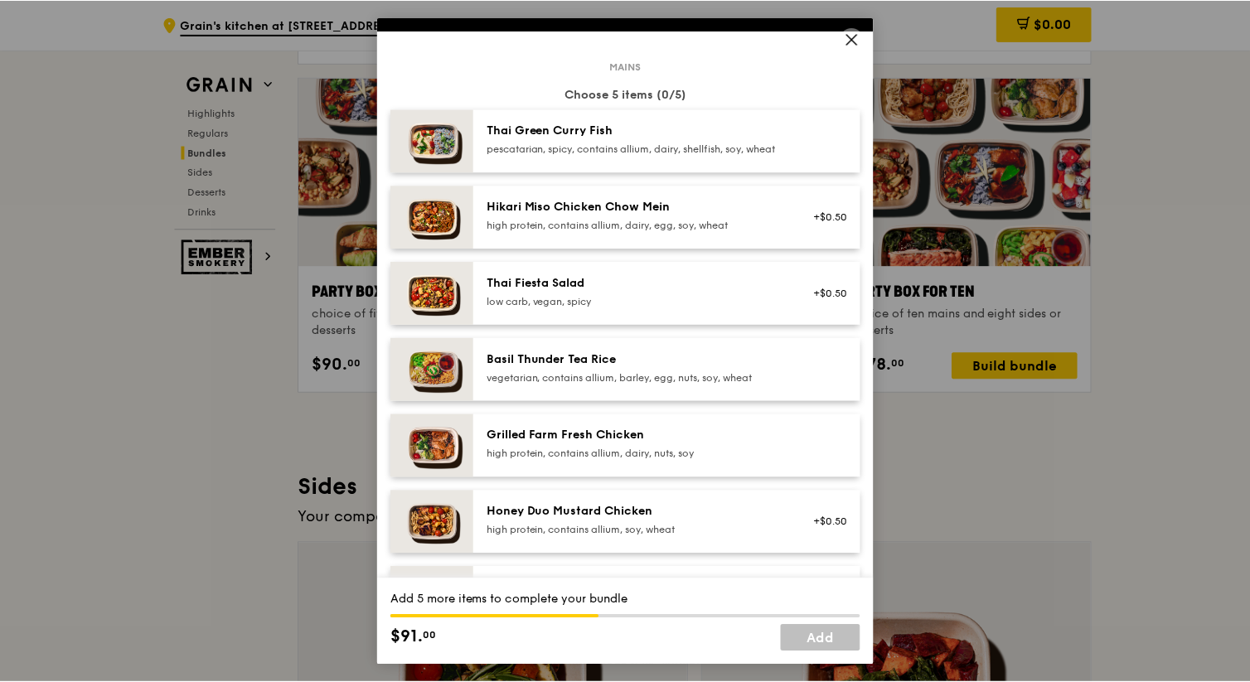
scroll to position [0, 0]
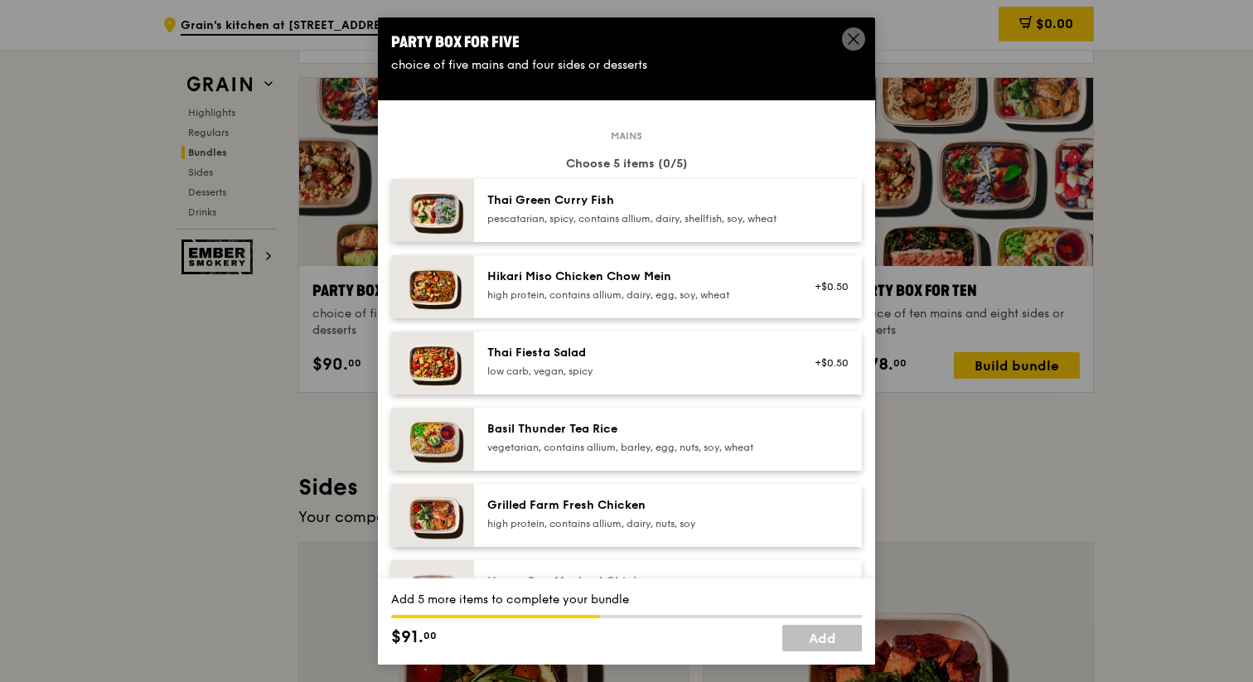
click at [855, 28] on span at bounding box center [853, 38] width 23 height 23
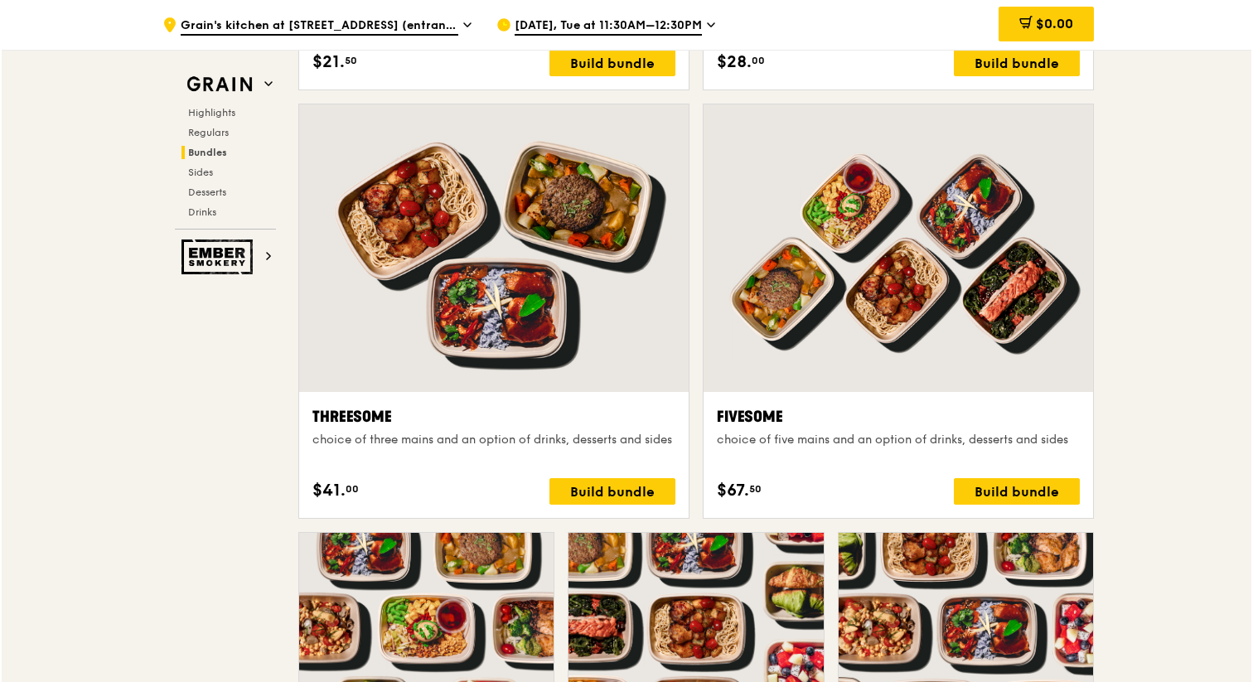
scroll to position [2844, 0]
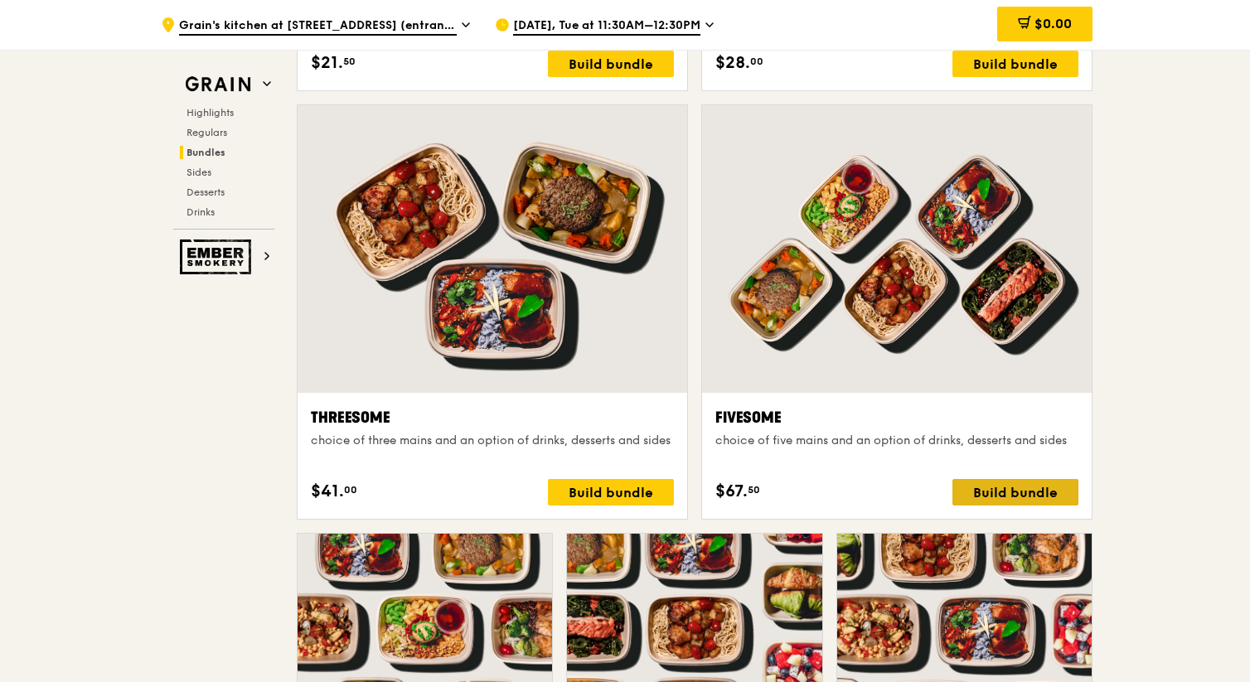
click at [1015, 491] on div "Build bundle" at bounding box center [1015, 492] width 126 height 27
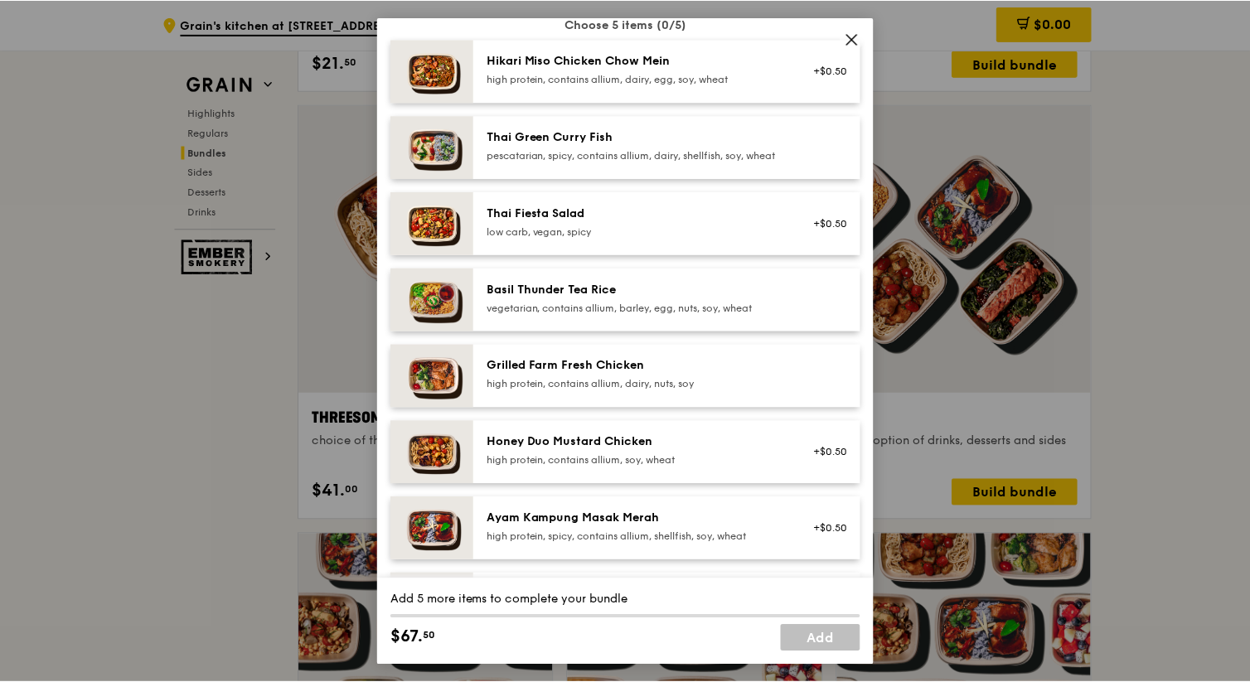
scroll to position [138, 0]
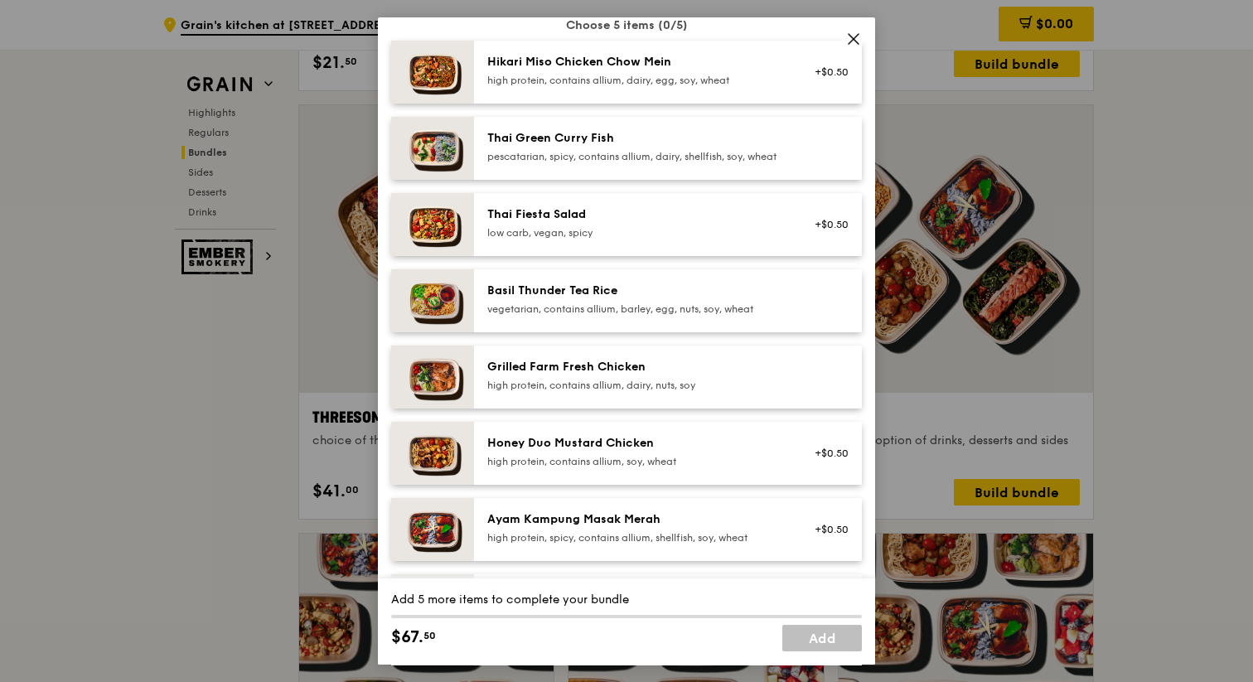
click at [857, 36] on icon at bounding box center [853, 38] width 15 height 15
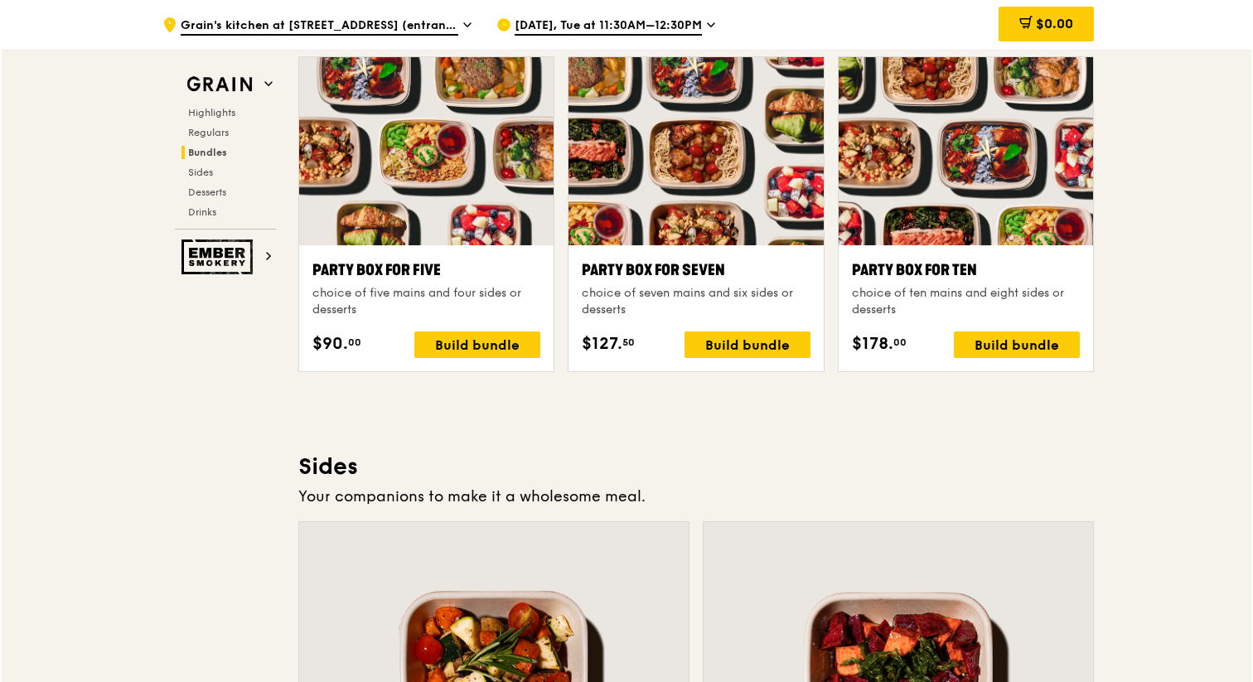
scroll to position [3299, 0]
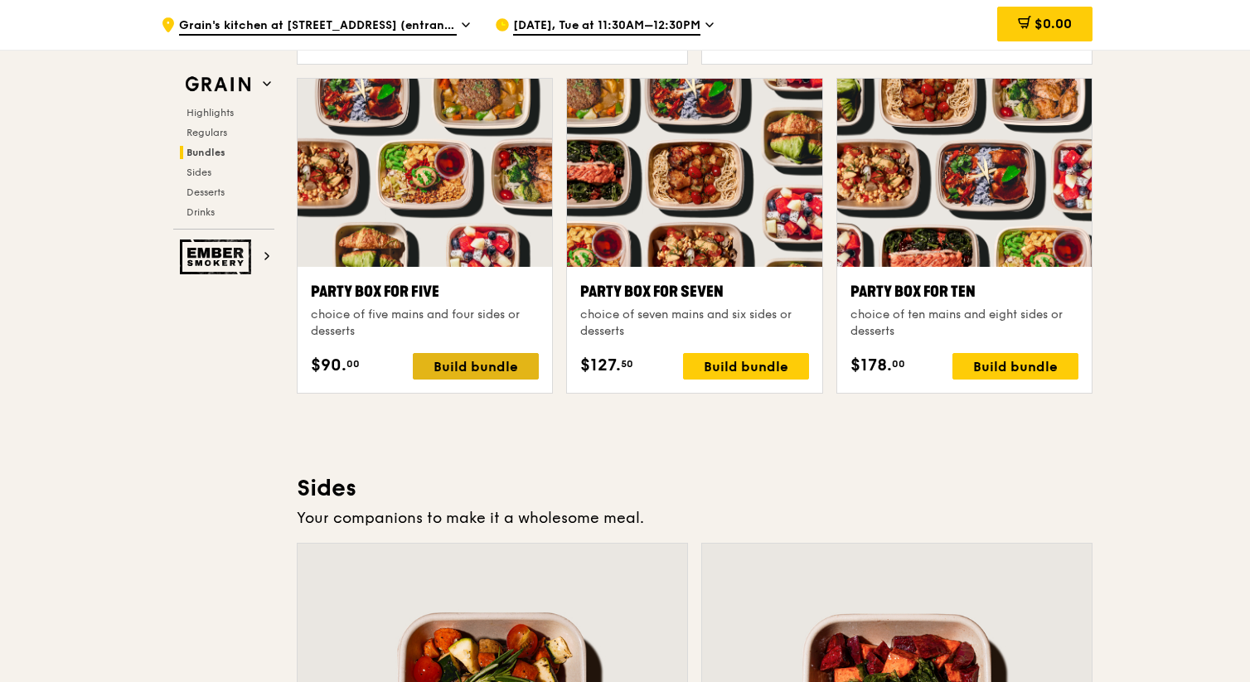
click at [457, 358] on div "Build bundle" at bounding box center [476, 366] width 126 height 27
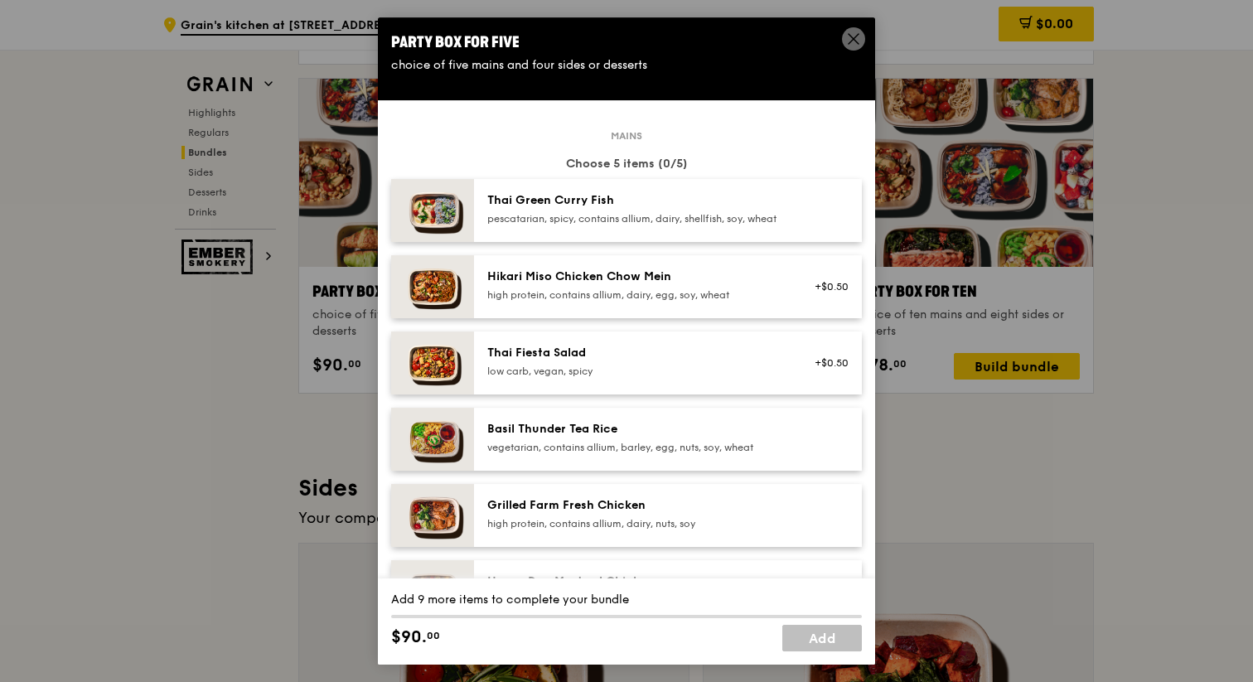
click at [598, 213] on div "pescatarian, spicy, contains allium, dairy, shellfish, soy, wheat" at bounding box center [636, 218] width 298 height 13
click at [602, 302] on div "high protein, contains allium, dairy, egg, soy, wheat" at bounding box center [636, 294] width 298 height 13
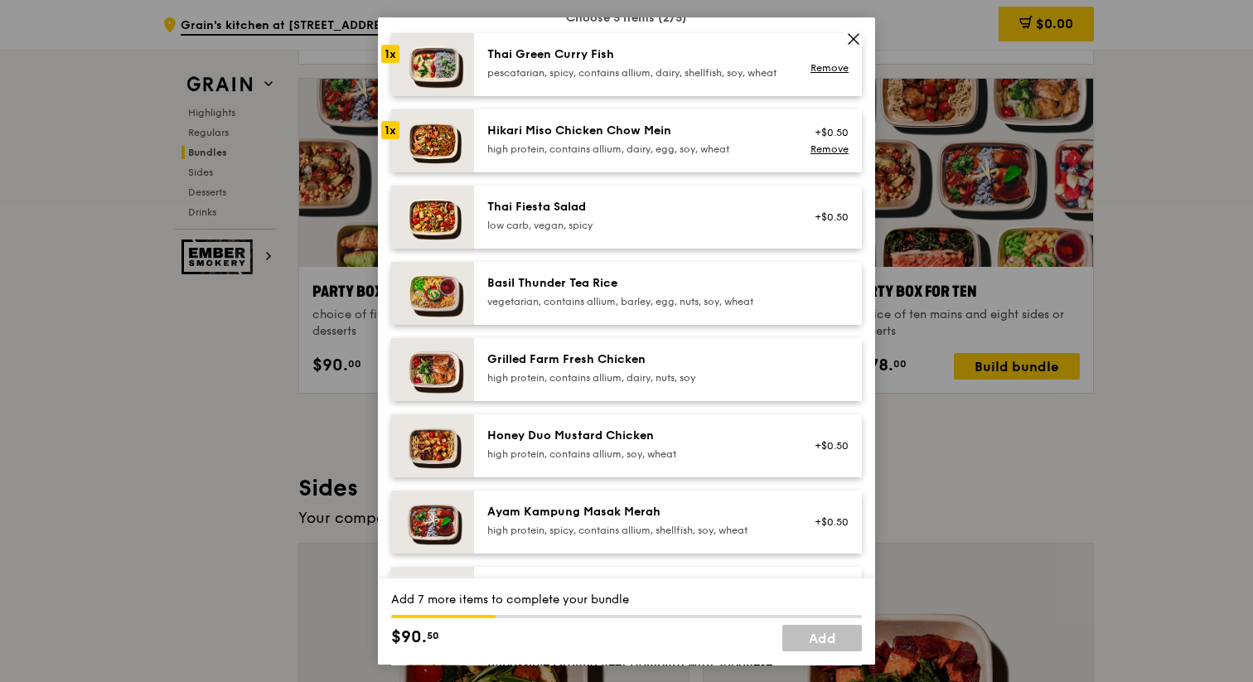
click at [608, 401] on div "Grilled Farm Fresh Chicken high protein, contains allium, dairy, nuts, soy" at bounding box center [668, 369] width 388 height 63
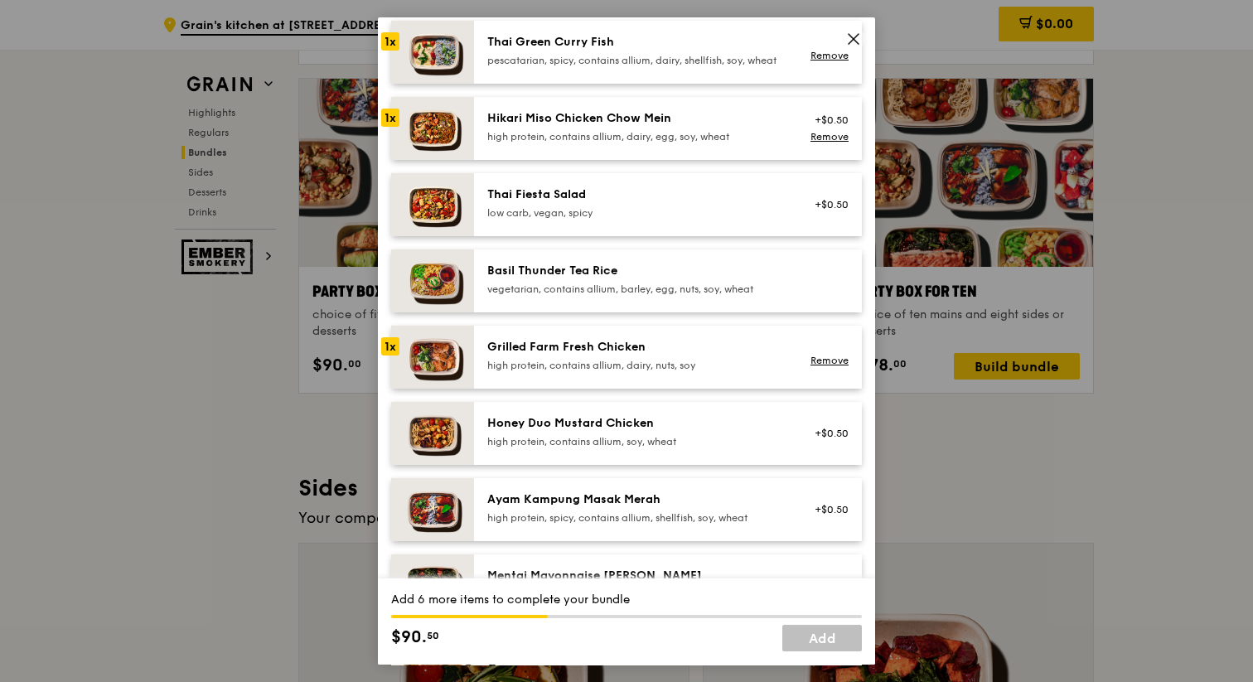
click at [628, 432] on div "Honey Duo Mustard Chicken" at bounding box center [636, 423] width 298 height 17
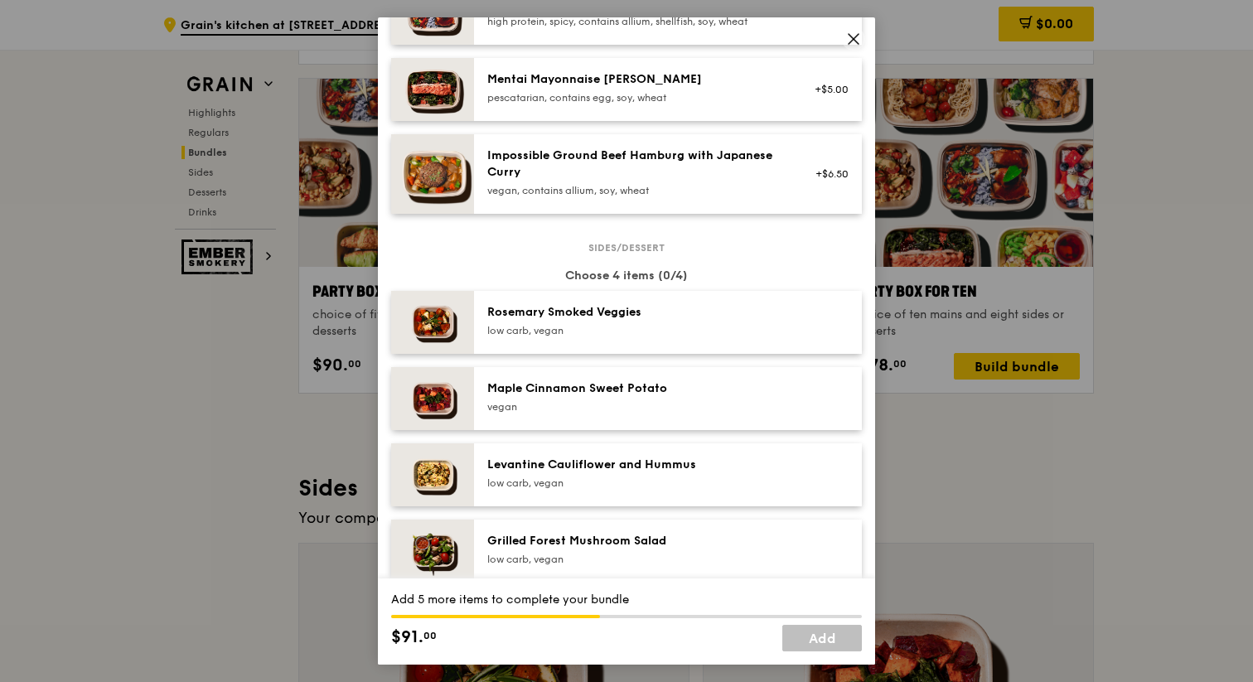
scroll to position [665, 0]
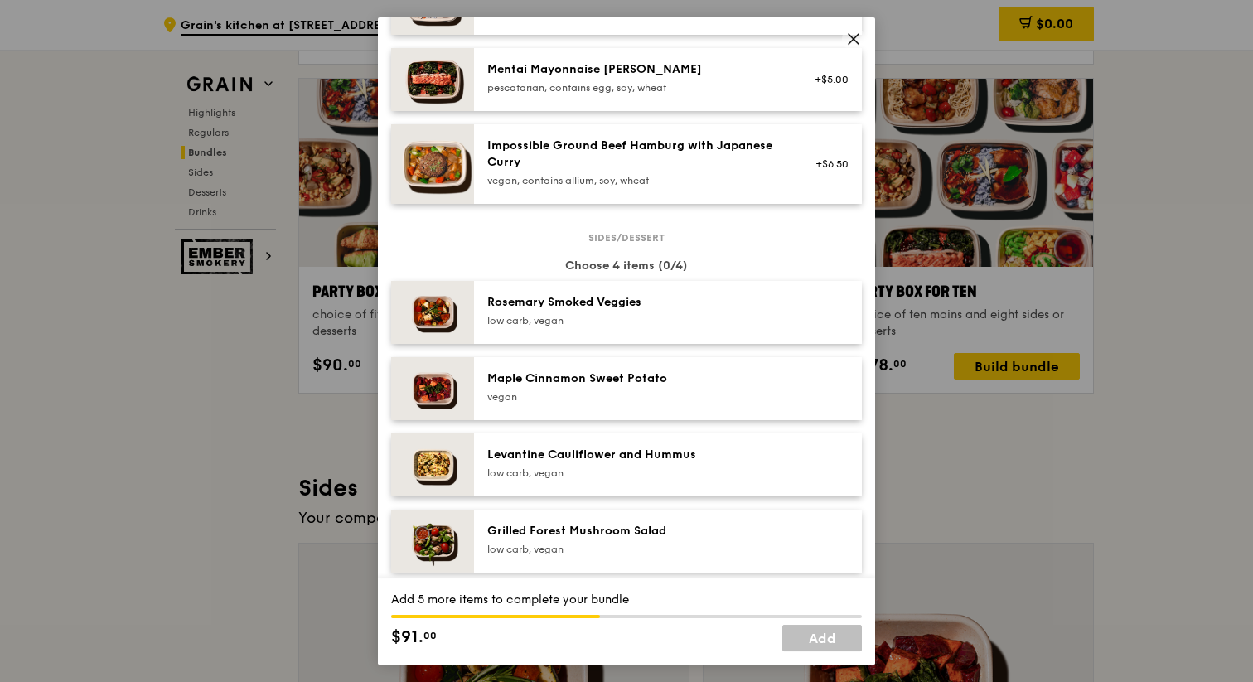
click at [620, 331] on div "[PERSON_NAME] Smoked Veggies low carb, vegan" at bounding box center [635, 312] width 317 height 36
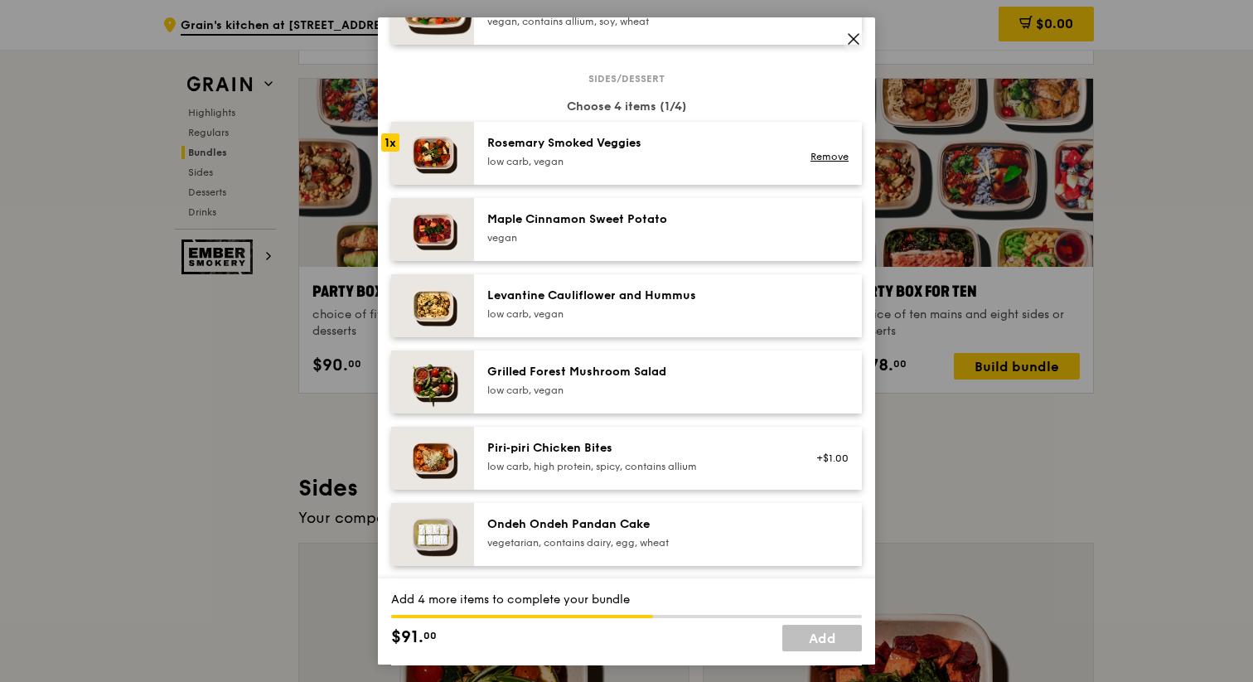
click at [605, 400] on div "Grilled Forest Mushroom Salad low carb, vegan" at bounding box center [635, 382] width 317 height 36
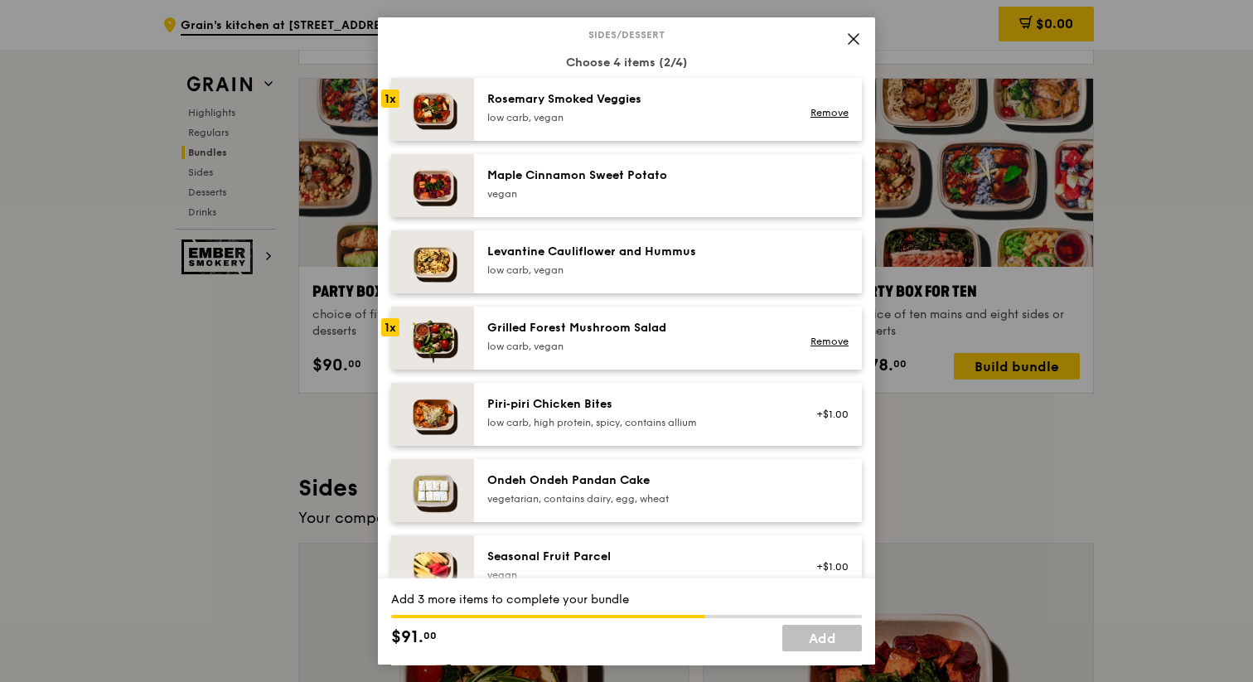
click at [605, 410] on div "Piri‑piri Chicken Bites" at bounding box center [636, 404] width 298 height 17
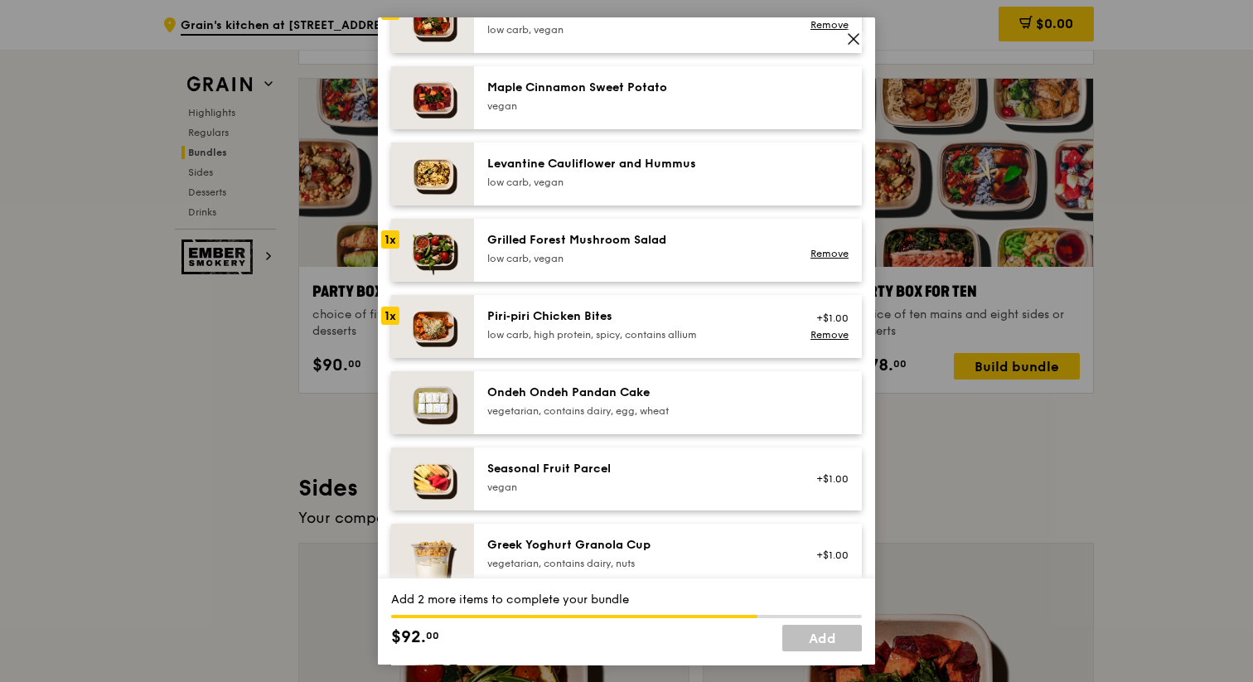
click at [605, 401] on div "Ondeh Ondeh Pandan Cake" at bounding box center [636, 393] width 298 height 17
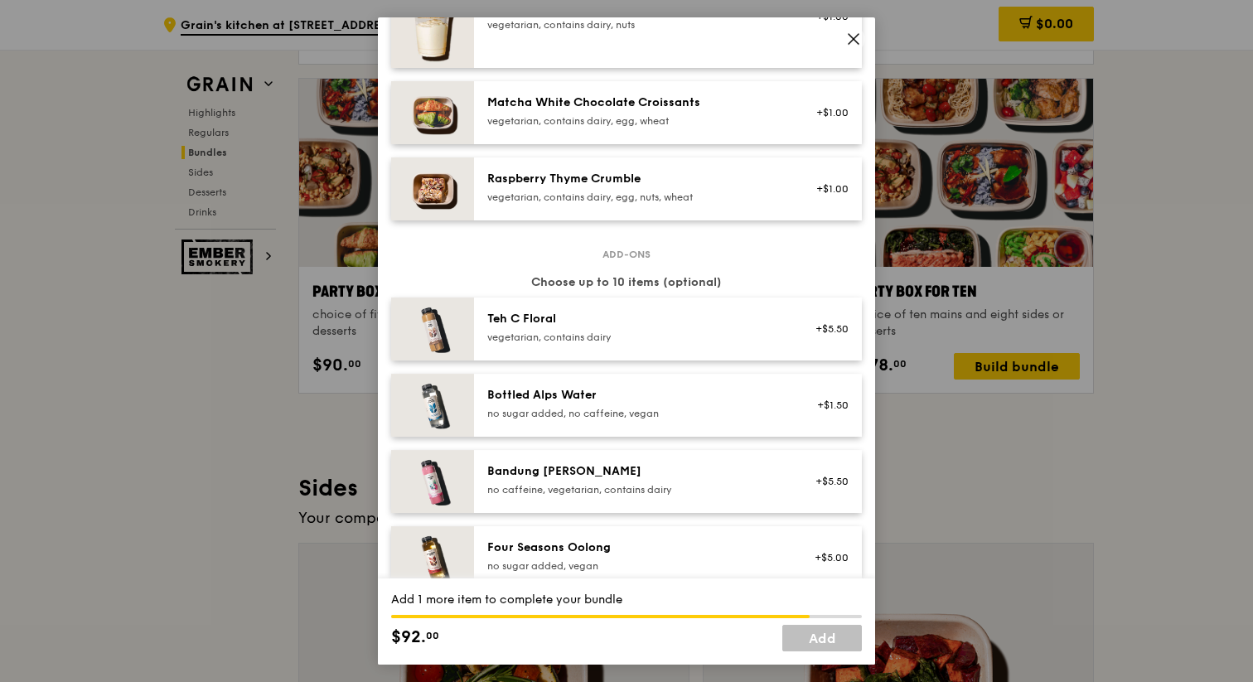
scroll to position [1309, 0]
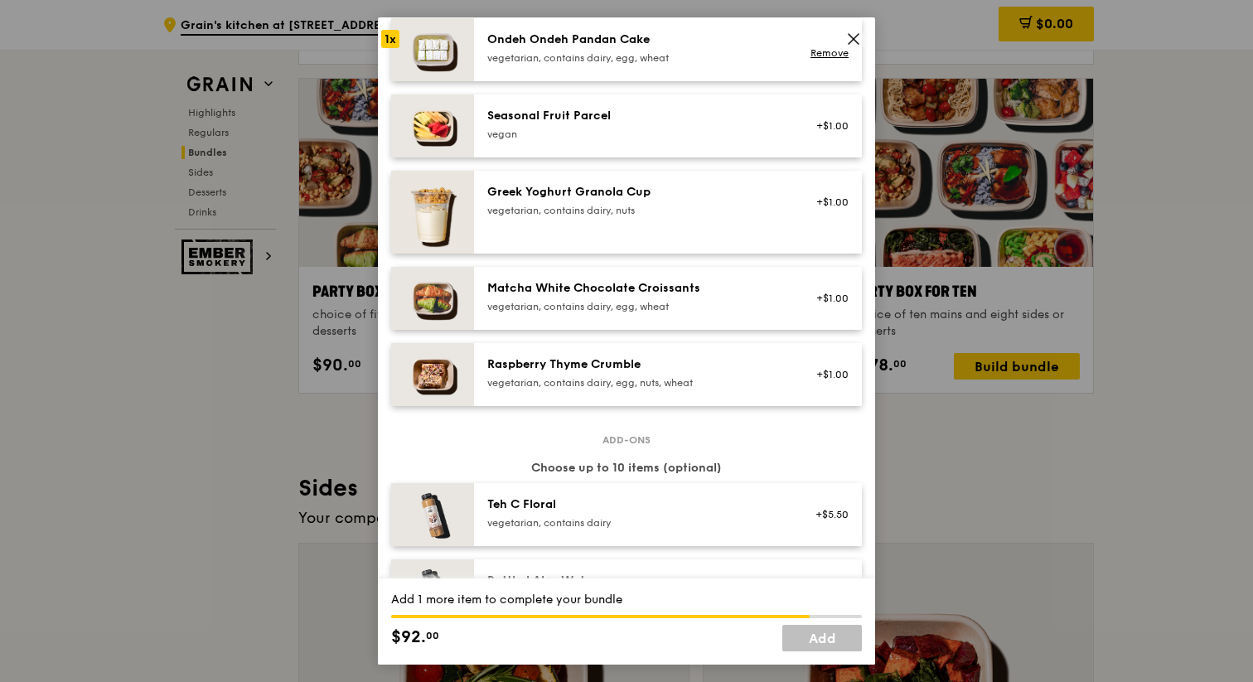
click at [819, 632] on link "Add" at bounding box center [823, 638] width 80 height 27
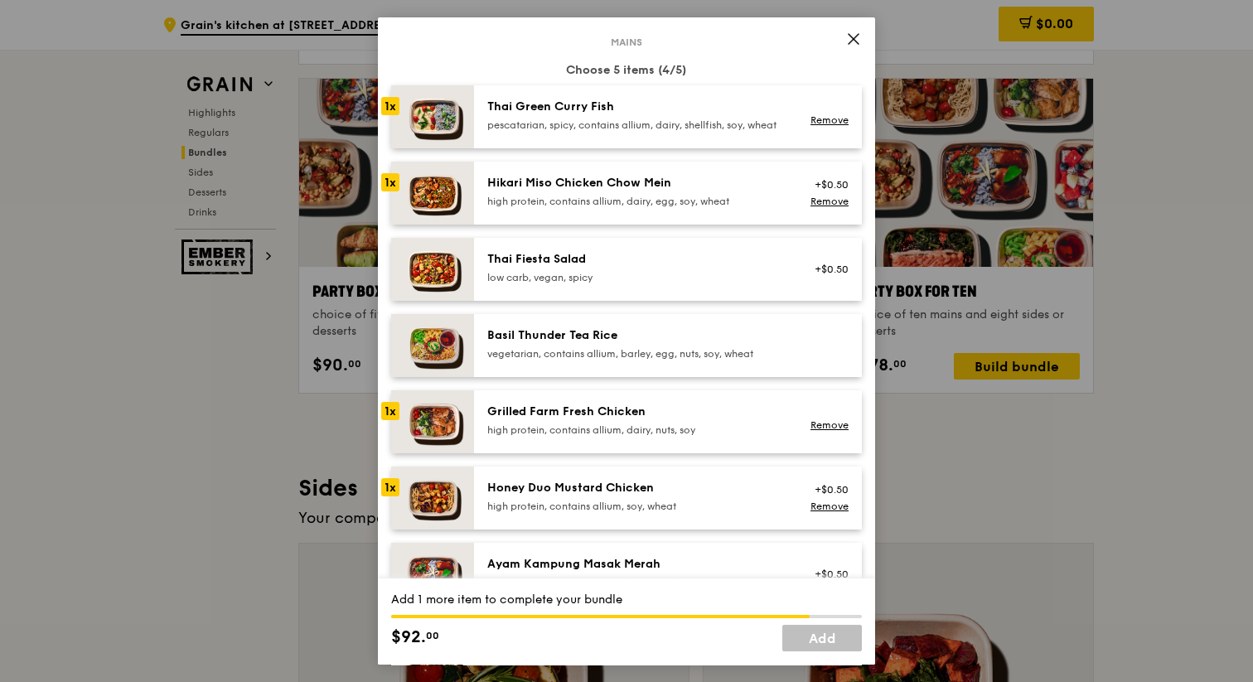
scroll to position [36, 0]
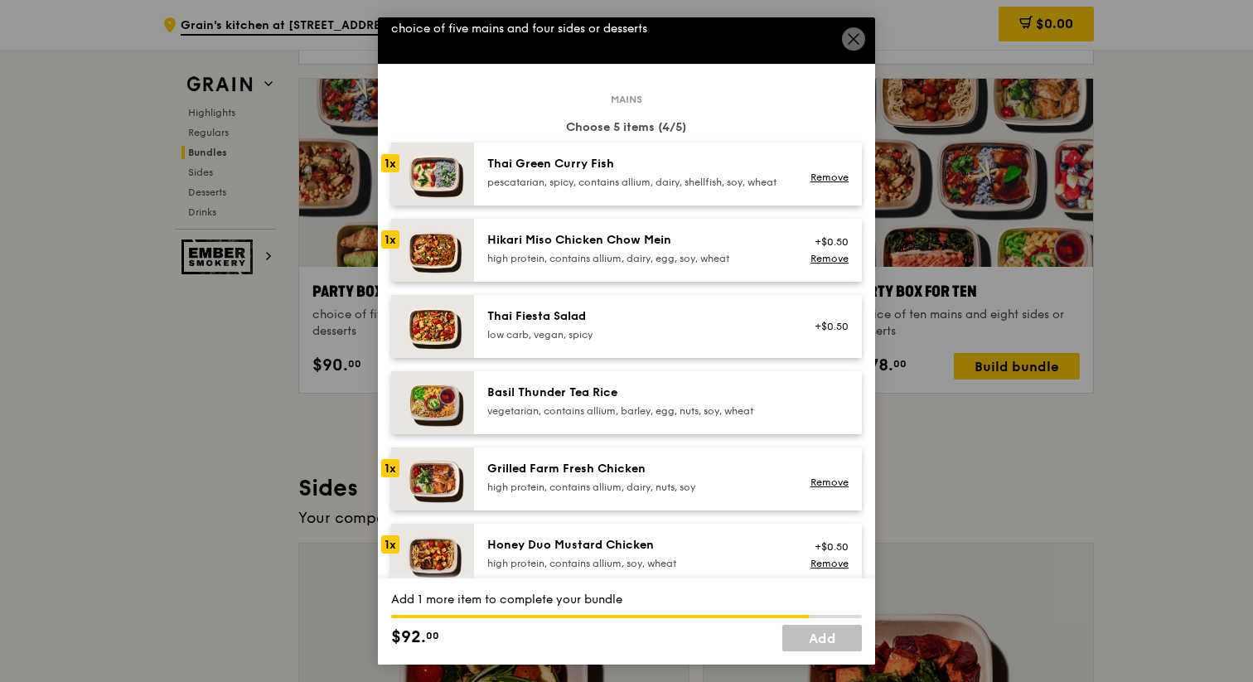
click at [596, 186] on div "pescatarian, spicy, contains allium, dairy, shellfish, soy, wheat" at bounding box center [636, 182] width 298 height 13
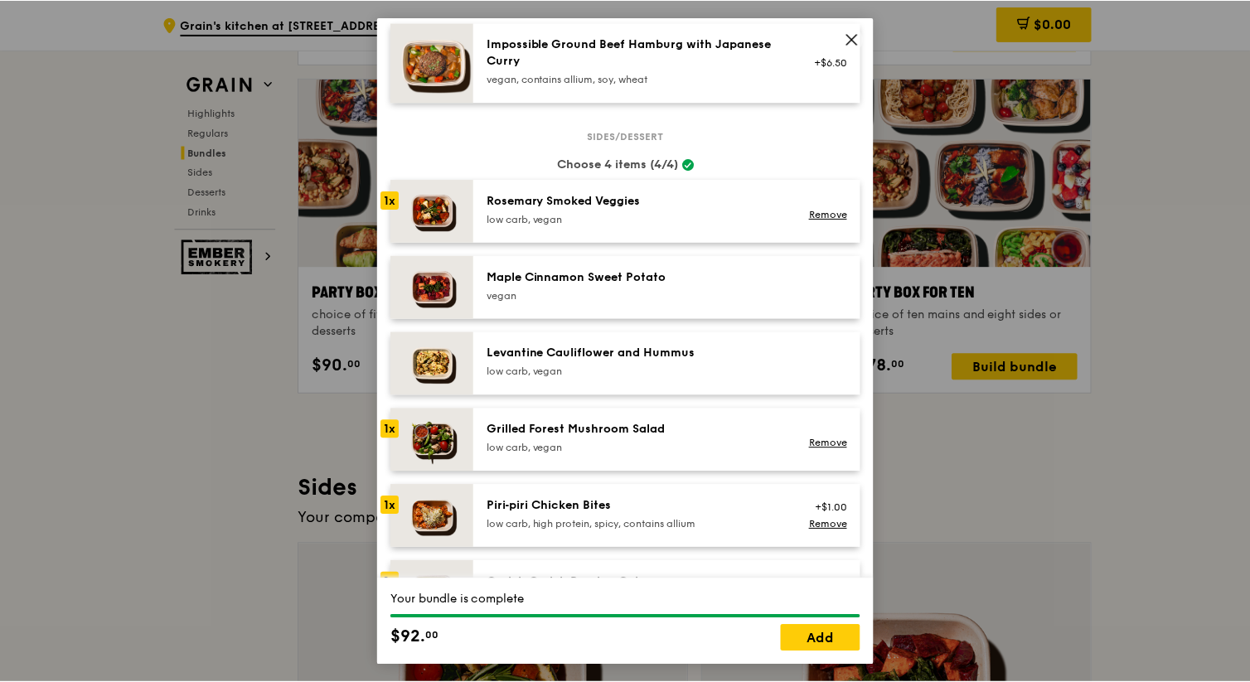
scroll to position [1373, 0]
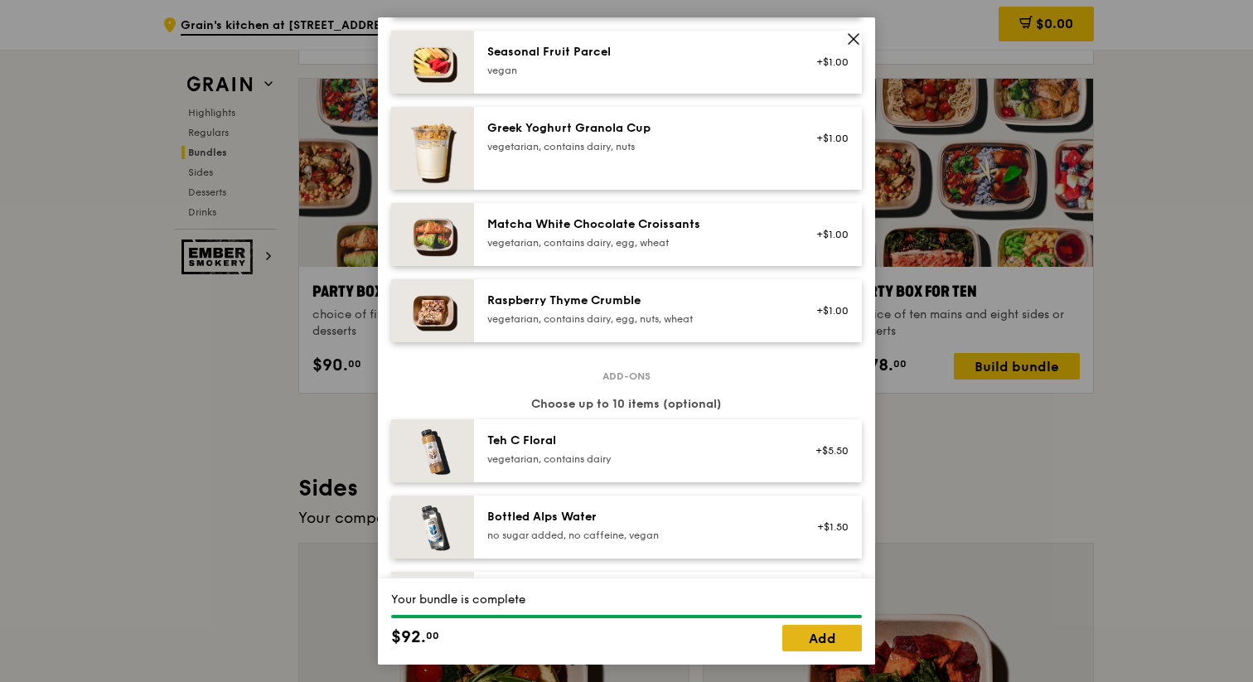
click at [832, 637] on link "Add" at bounding box center [823, 638] width 80 height 27
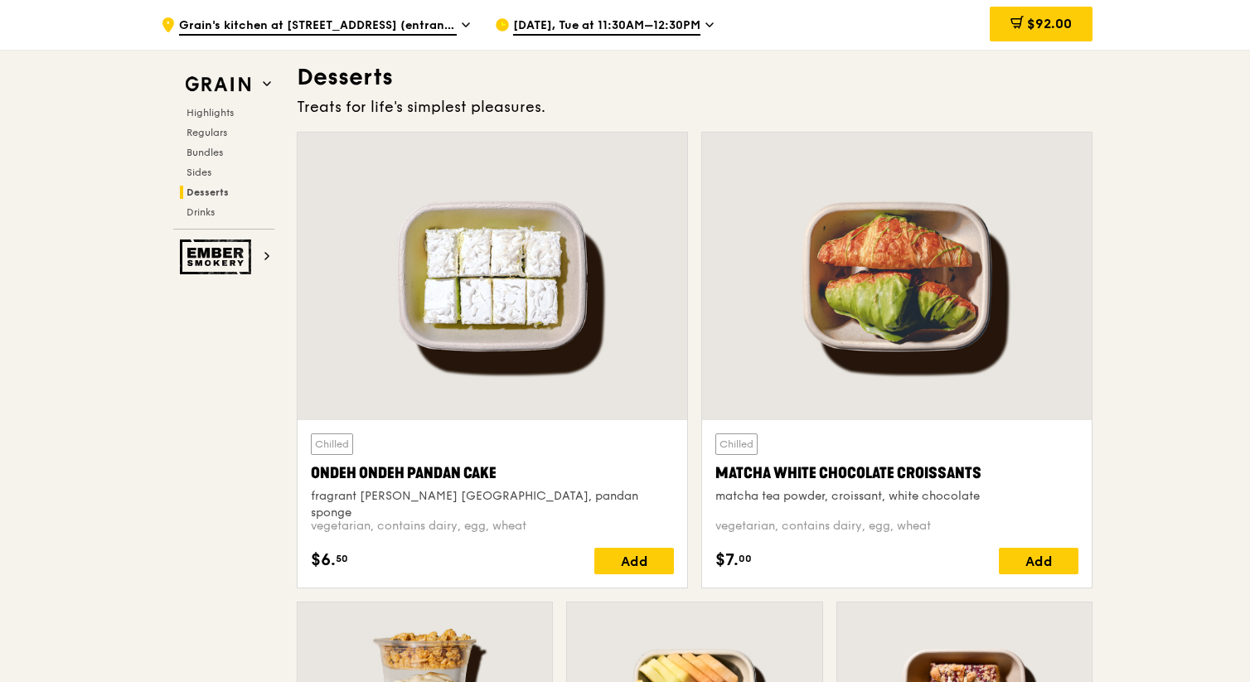
scroll to position [4735, 0]
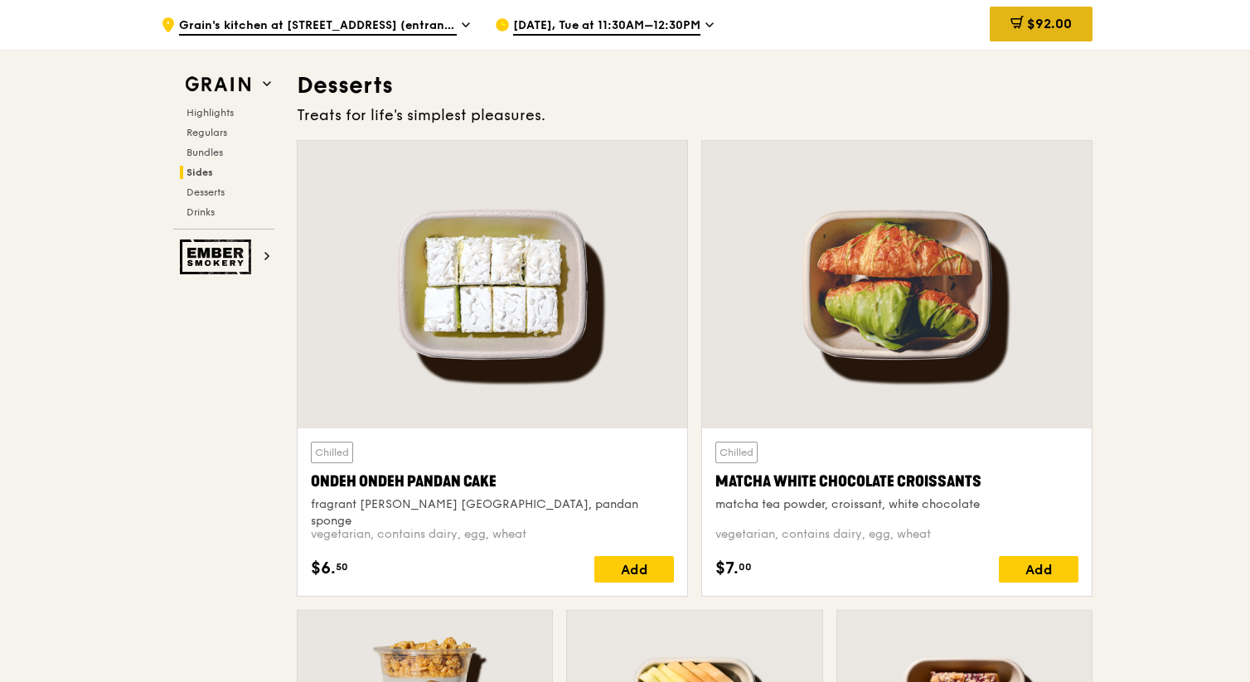
click at [1038, 13] on div "$92.00" at bounding box center [1041, 24] width 103 height 35
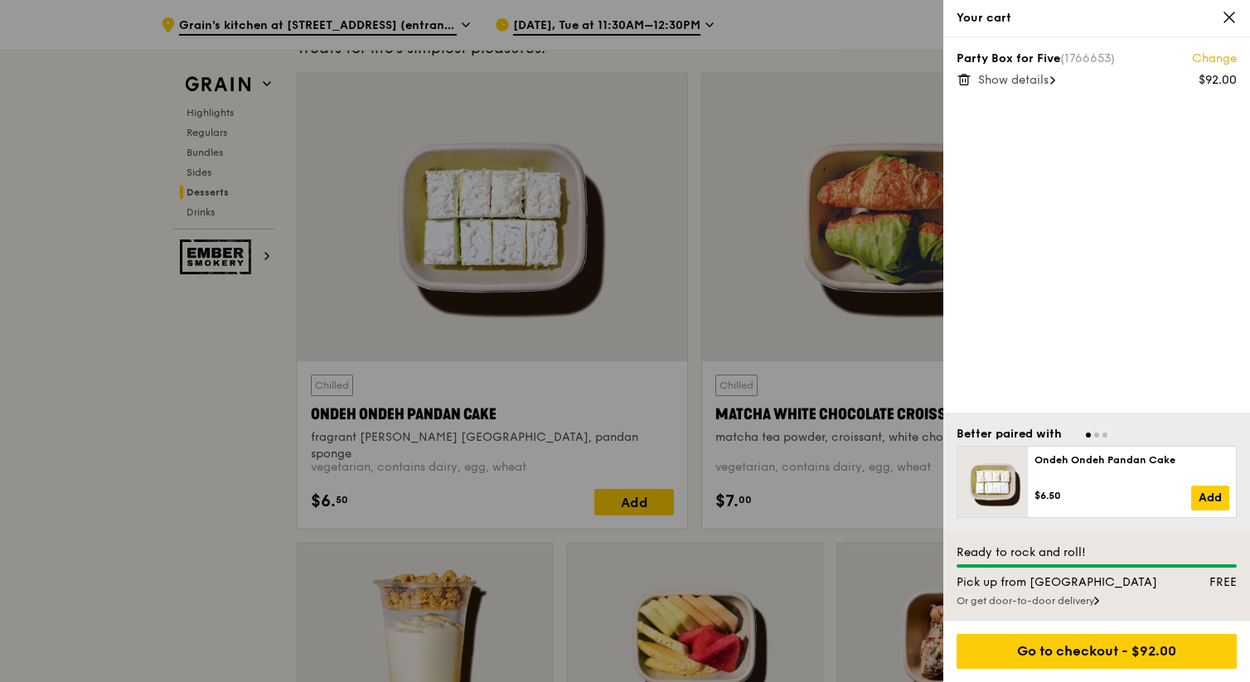
scroll to position [4814, 0]
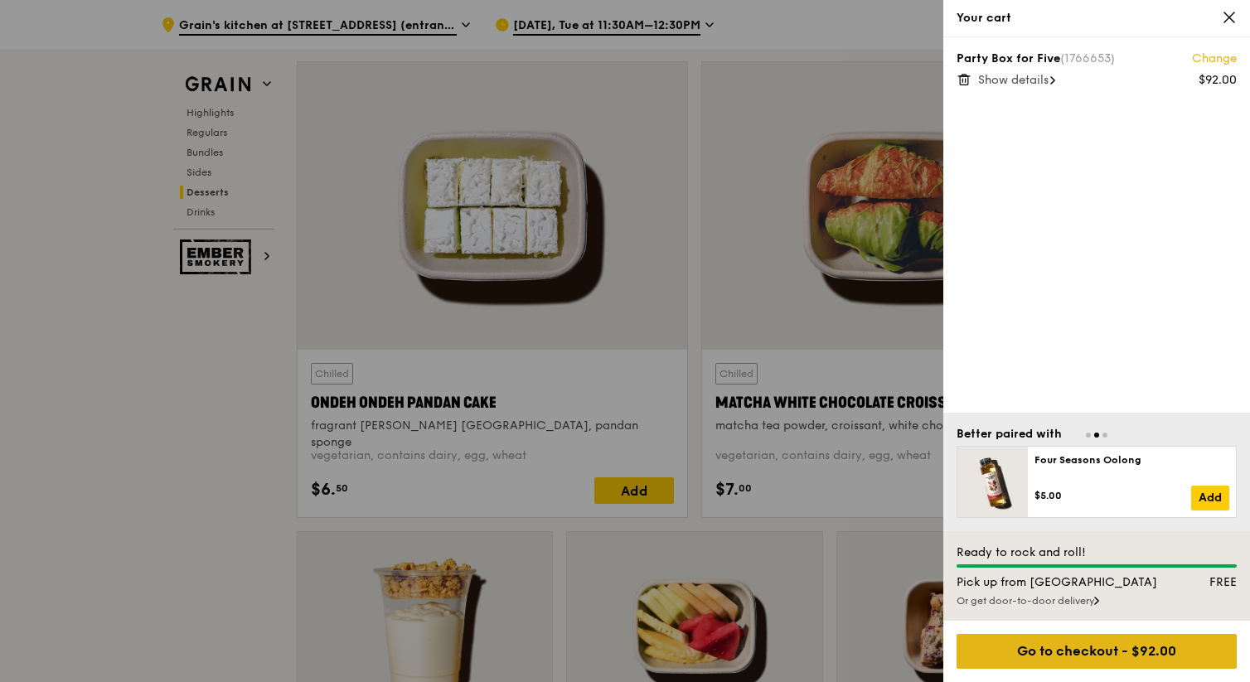
click at [1088, 649] on div "Go to checkout - $92.00" at bounding box center [1097, 651] width 280 height 35
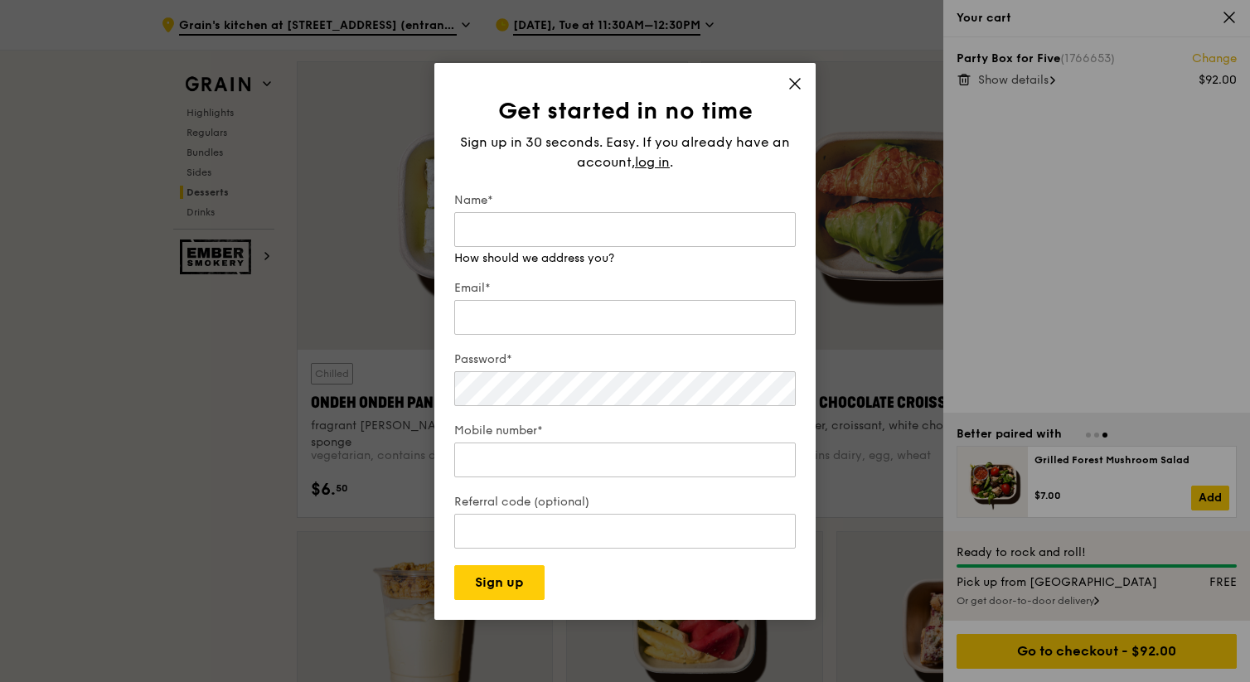
click at [792, 92] on span at bounding box center [794, 86] width 15 height 18
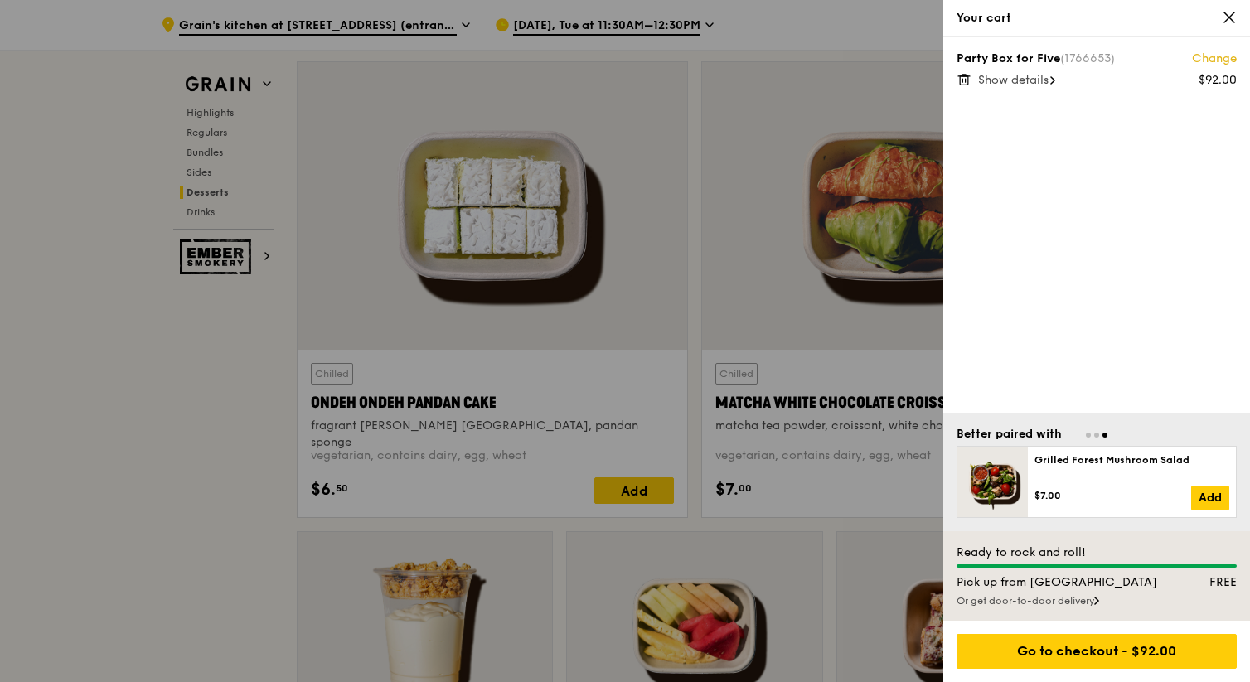
click at [1049, 603] on div "Or get door-to-door delivery" at bounding box center [1097, 600] width 280 height 13
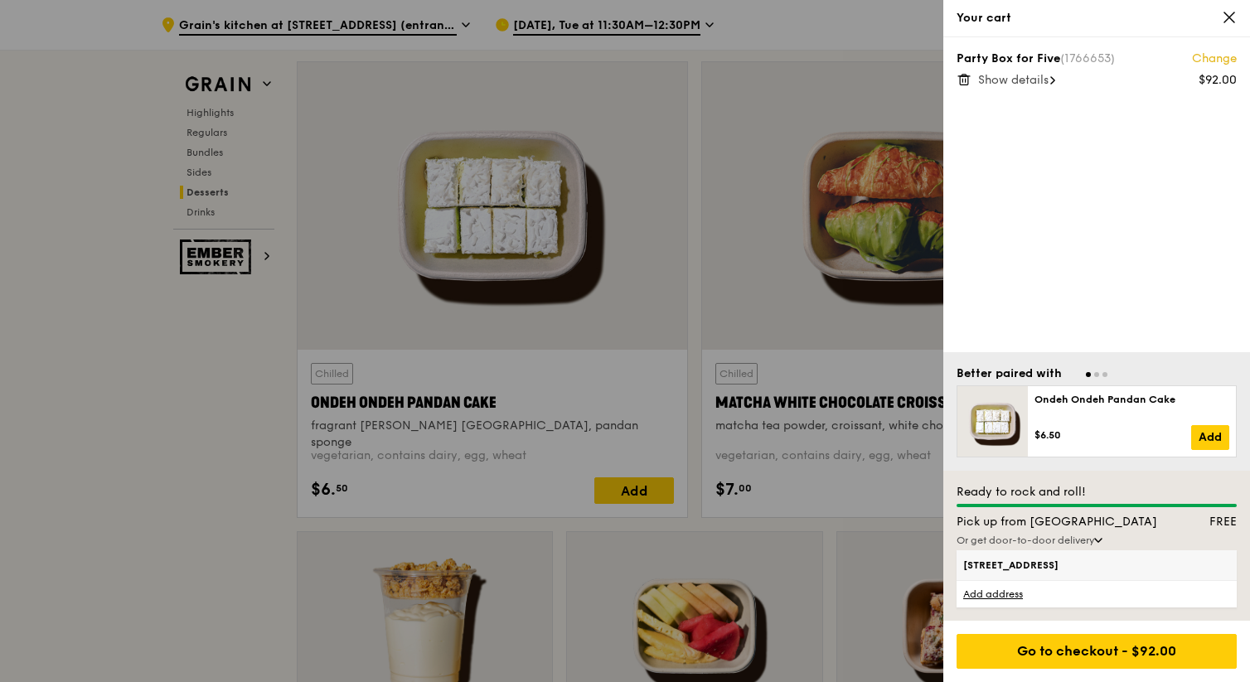
click at [1020, 563] on span "[STREET_ADDRESS]" at bounding box center [1063, 565] width 201 height 13
click at [0, 0] on input "[STREET_ADDRESS]" at bounding box center [0, 0] width 0 height 0
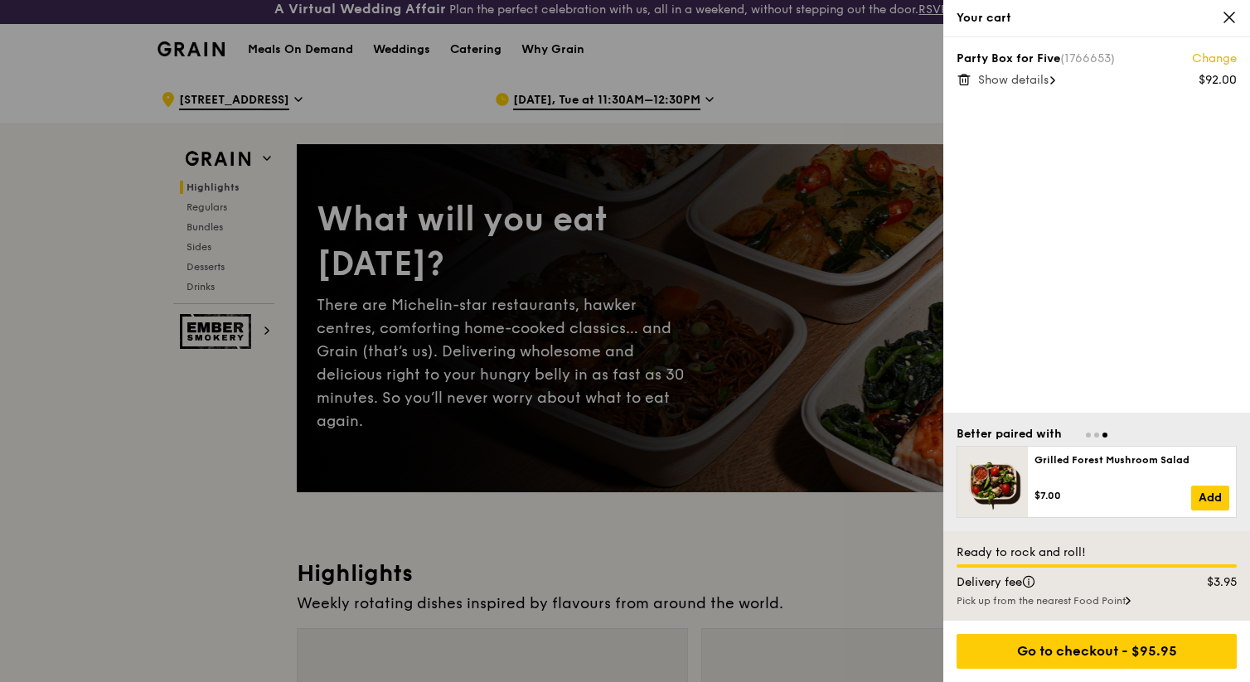
scroll to position [0, 0]
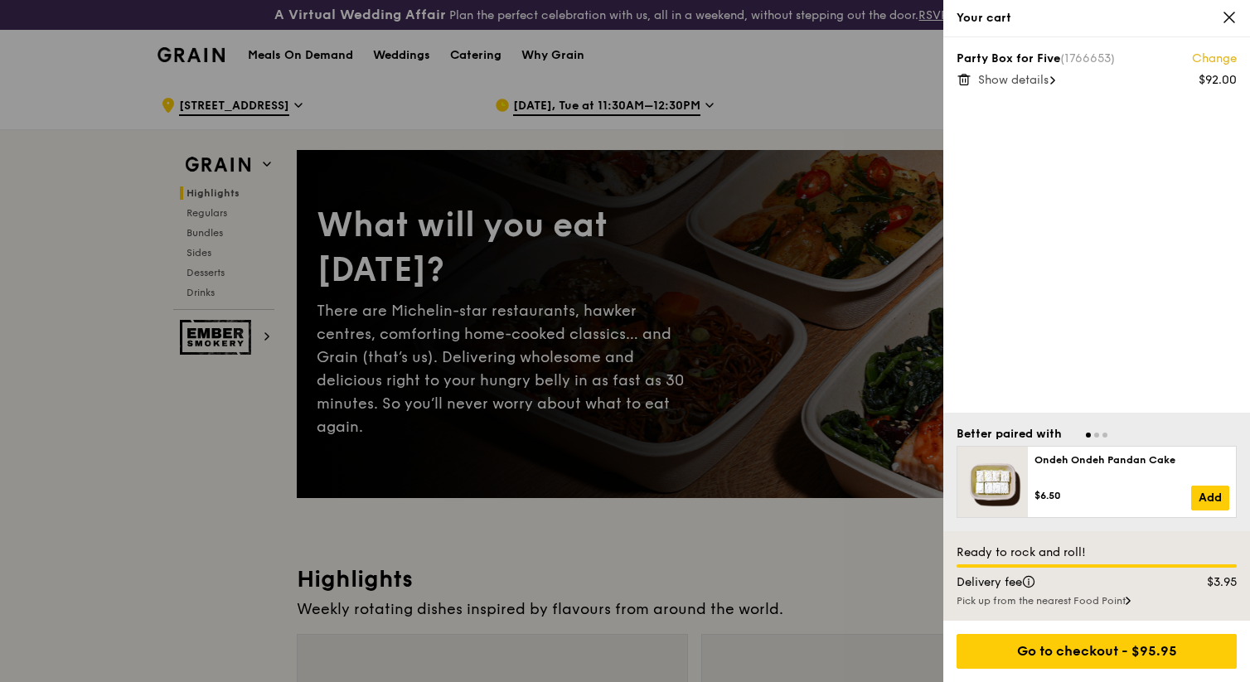
click at [1236, 18] on icon at bounding box center [1229, 17] width 15 height 15
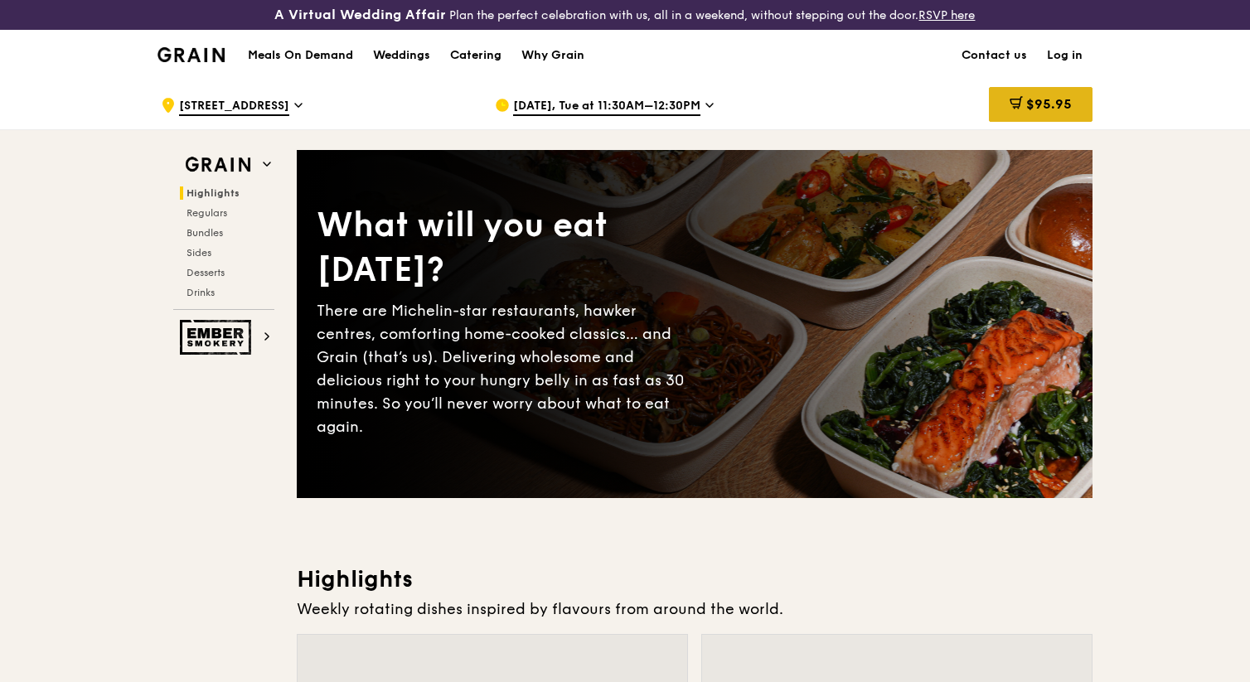
click at [1049, 107] on span "$95.95" at bounding box center [1049, 104] width 46 height 16
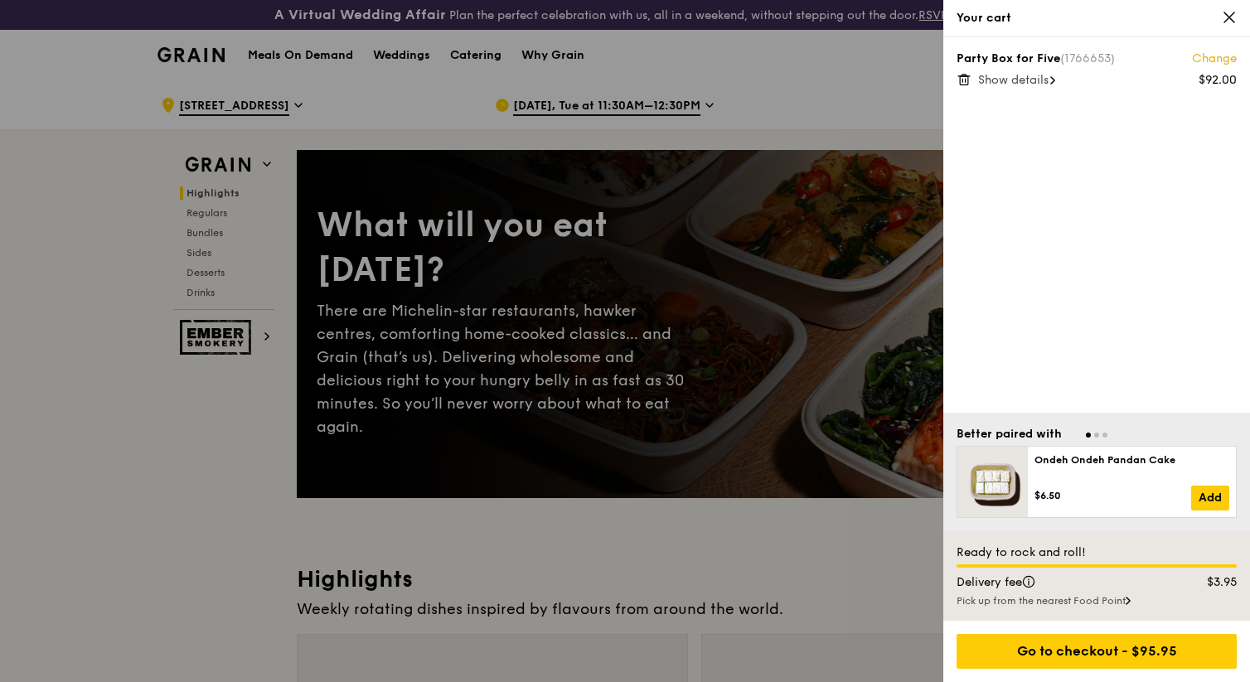
click at [967, 76] on icon at bounding box center [964, 80] width 8 height 8
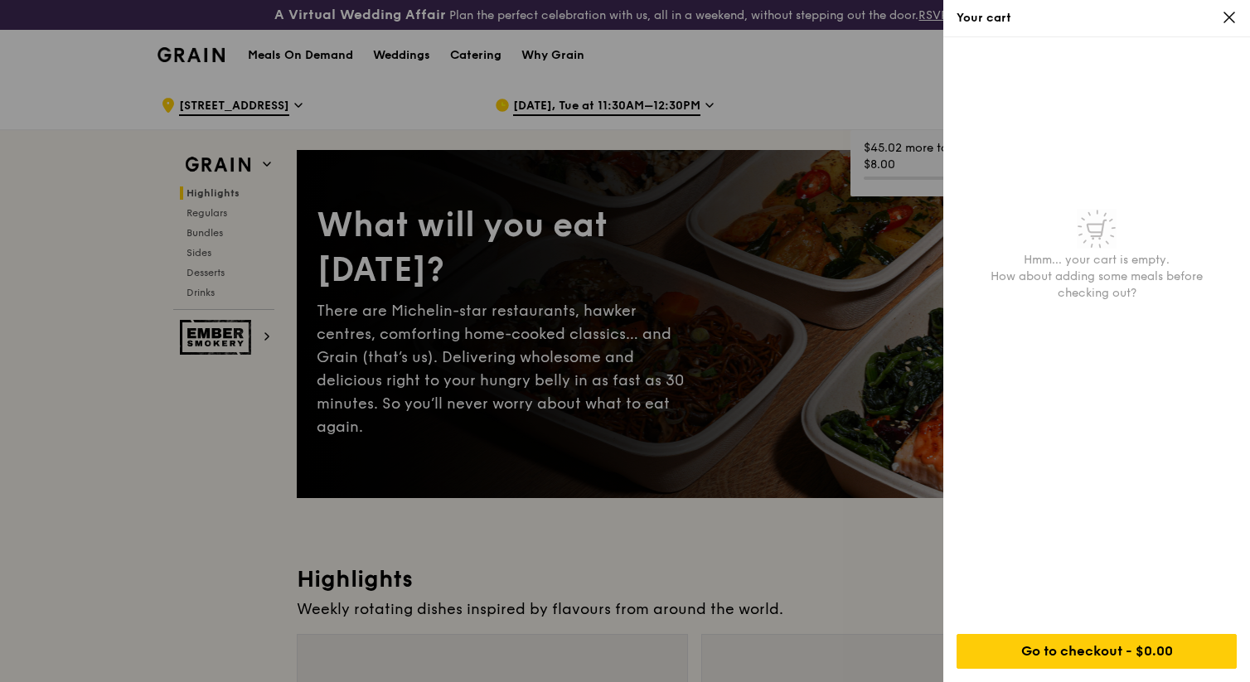
click at [1226, 4] on div "Your cart" at bounding box center [1096, 18] width 307 height 37
click at [1236, 11] on icon at bounding box center [1229, 17] width 15 height 15
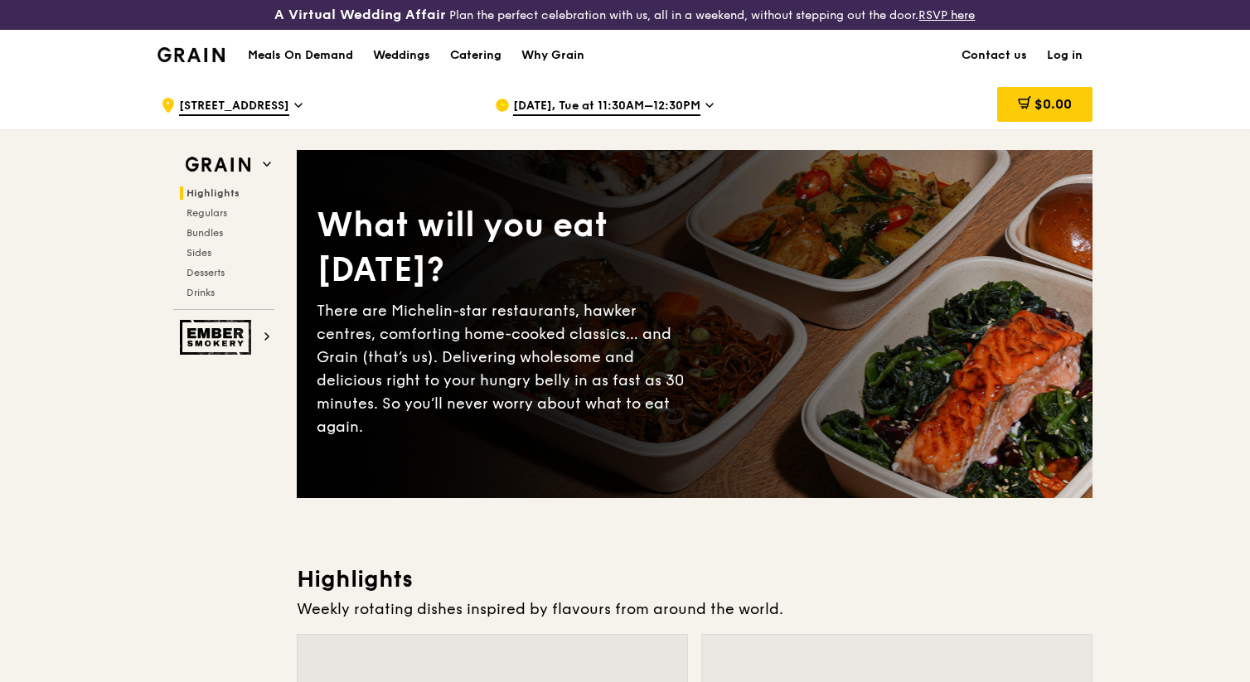
click at [758, 90] on div "[DATE], Tue at 11:30AM–12:30PM" at bounding box center [649, 105] width 308 height 50
